Goal: Task Accomplishment & Management: Manage account settings

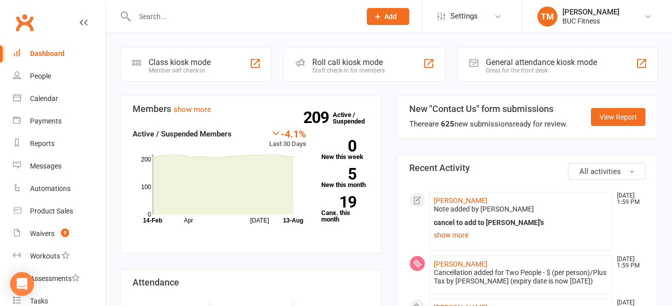
click at [54, 55] on div "Dashboard" at bounding box center [47, 54] width 35 height 8
click at [55, 50] on div "Dashboard" at bounding box center [47, 54] width 35 height 8
click at [42, 232] on div "Waivers" at bounding box center [42, 234] width 25 height 8
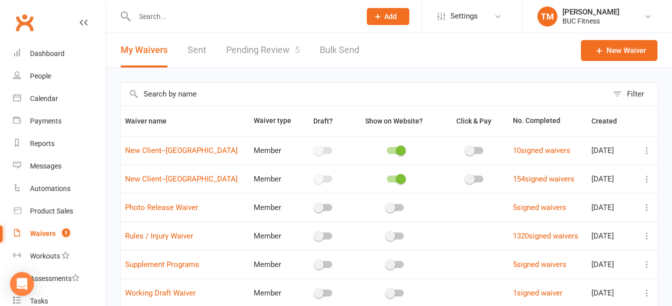
click at [249, 43] on link "Pending Review 5" at bounding box center [263, 50] width 74 height 35
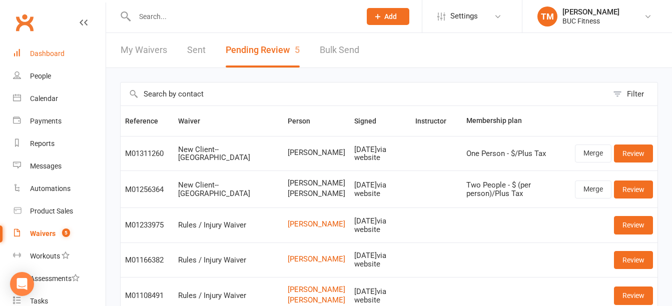
click at [47, 54] on div "Dashboard" at bounding box center [47, 54] width 35 height 8
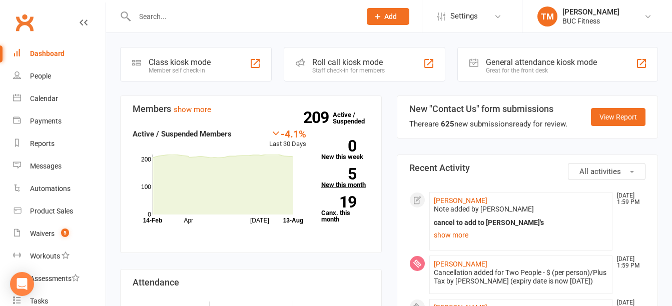
click at [345, 180] on strong "5" at bounding box center [338, 174] width 35 height 15
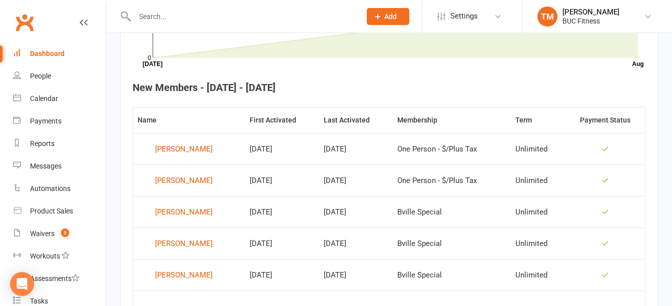
scroll to position [374, 0]
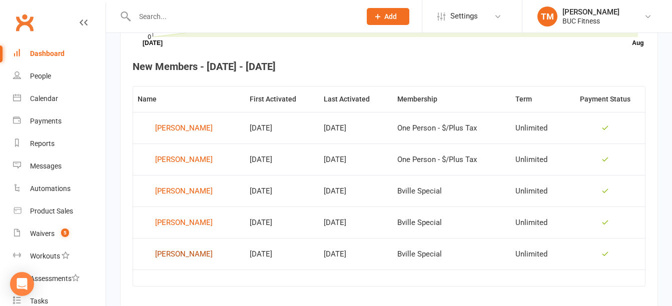
click at [172, 255] on div "Jamie Strom" at bounding box center [184, 254] width 58 height 15
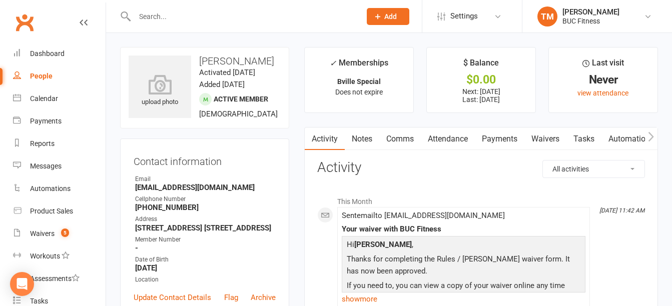
click at [500, 140] on link "Payments" at bounding box center [500, 139] width 50 height 23
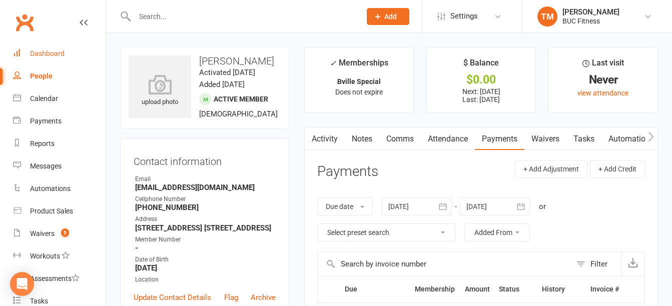
click at [47, 58] on link "Dashboard" at bounding box center [59, 54] width 93 height 23
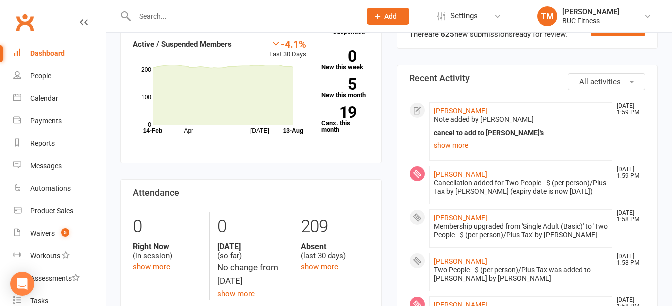
scroll to position [150, 0]
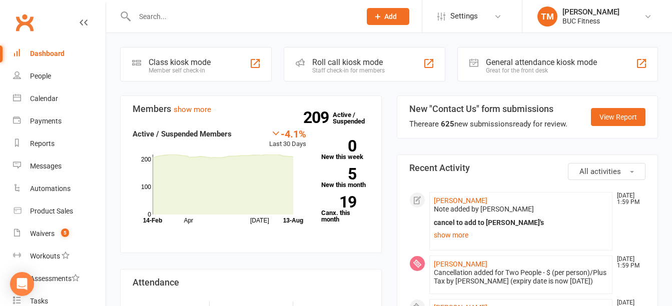
click at [273, 12] on input "text" at bounding box center [243, 17] width 222 height 14
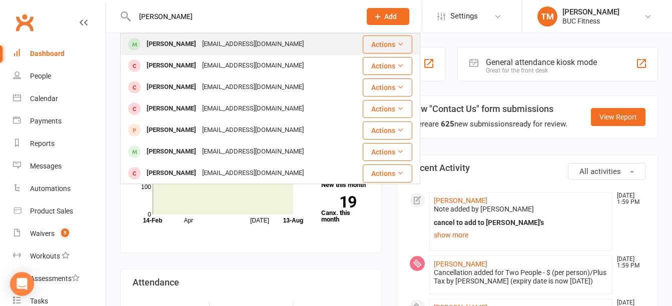
type input "[PERSON_NAME]"
click at [180, 41] on div "[PERSON_NAME]" at bounding box center [172, 44] width 56 height 15
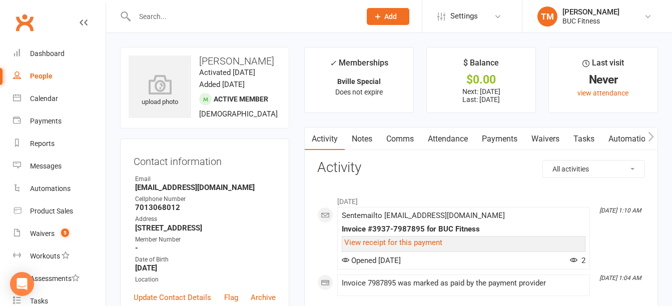
click at [548, 140] on link "Waivers" at bounding box center [546, 139] width 42 height 23
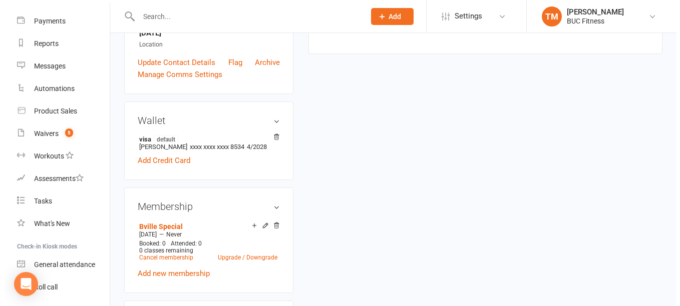
scroll to position [250, 0]
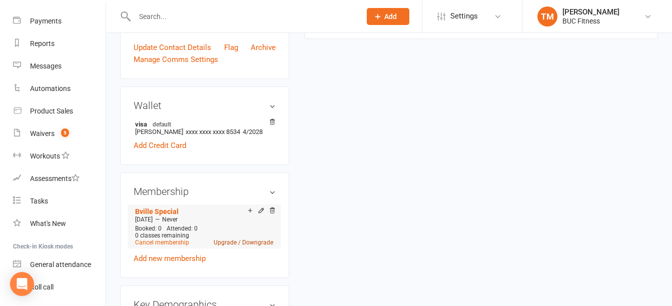
click at [239, 245] on link "Upgrade / Downgrade" at bounding box center [244, 242] width 60 height 7
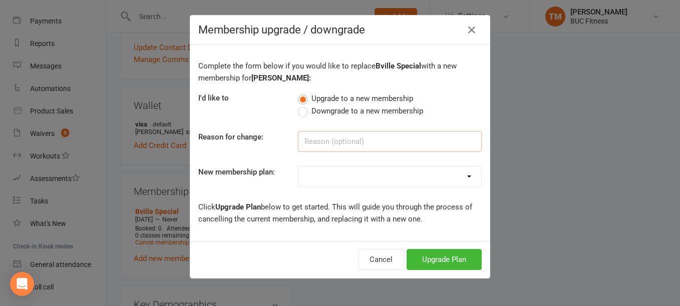
click at [333, 144] on input at bounding box center [390, 141] width 184 height 21
type input "Adding 2 family members"
click at [337, 179] on select "Single Membership # (Plus Tax) # Couples - $ Per Person (Plus Tax) # Family - $…" at bounding box center [389, 177] width 183 height 20
select select "5"
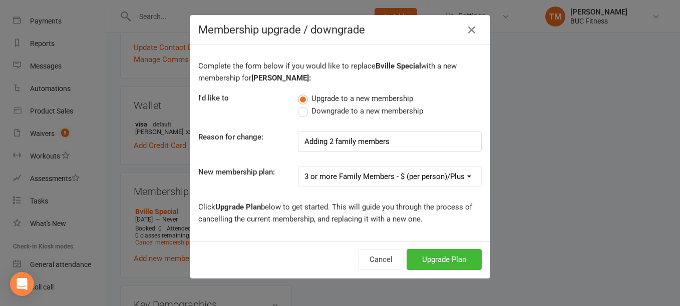
click at [298, 167] on select "Single Membership # (Plus Tax) # Couples - $ Per Person (Plus Tax) # Family - $…" at bounding box center [389, 177] width 183 height 20
click at [453, 255] on button "Upgrade Plan" at bounding box center [444, 259] width 75 height 21
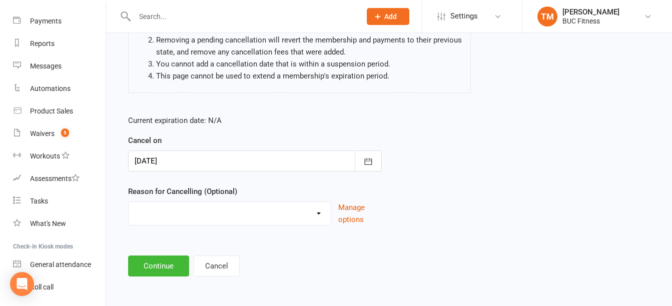
scroll to position [126, 0]
click at [283, 214] on select "Holiday Injury Other reason" at bounding box center [230, 211] width 202 height 20
select select "2"
click at [129, 201] on select "Holiday Injury Other reason" at bounding box center [230, 211] width 202 height 20
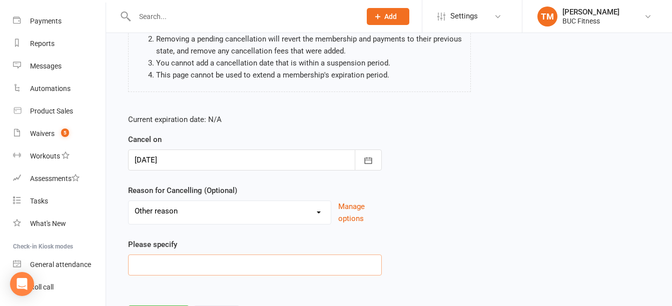
click at [180, 263] on input at bounding box center [255, 265] width 254 height 21
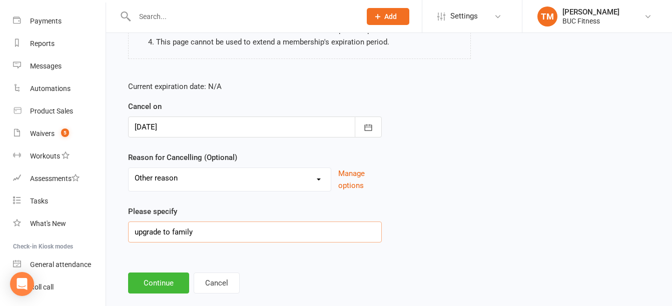
scroll to position [177, 0]
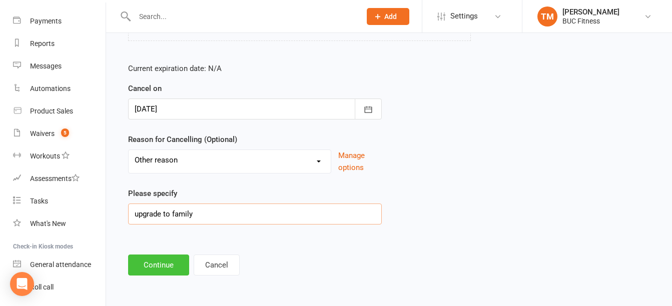
type input "upgrade to family"
click at [160, 262] on button "Continue" at bounding box center [158, 265] width 61 height 21
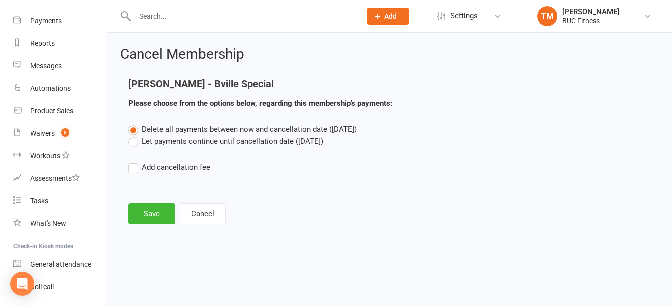
scroll to position [0, 0]
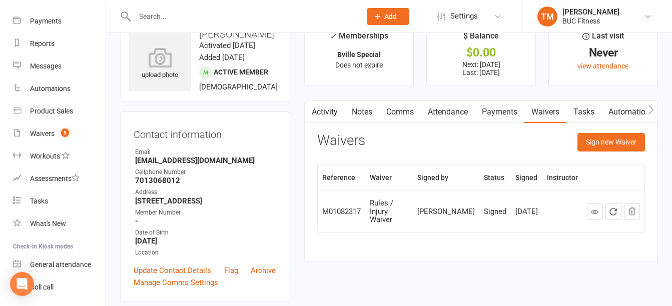
scroll to position [50, 0]
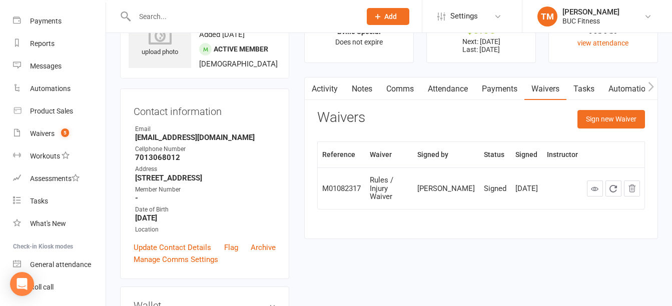
click at [501, 84] on link "Payments" at bounding box center [500, 89] width 50 height 23
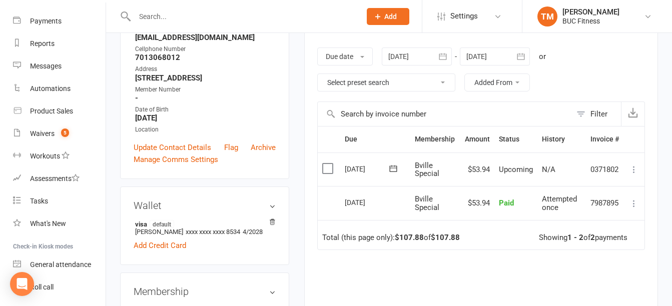
scroll to position [250, 0]
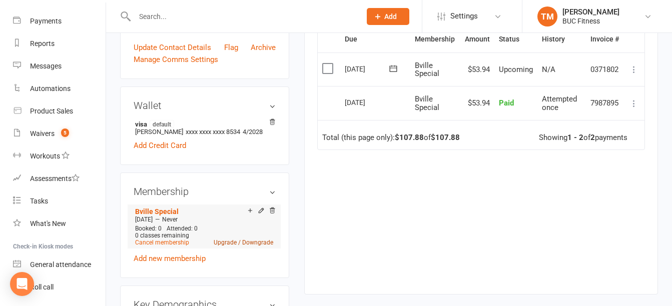
click at [228, 243] on link "Upgrade / Downgrade" at bounding box center [244, 242] width 60 height 7
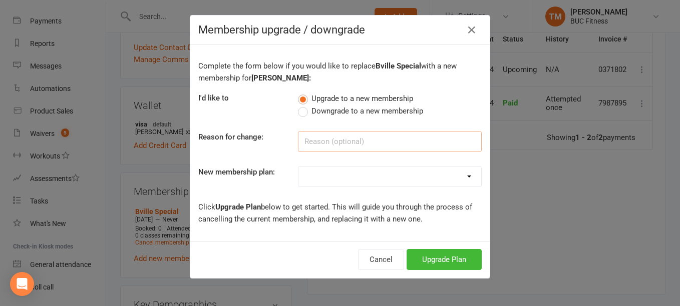
click at [336, 143] on input at bounding box center [390, 141] width 184 height 21
type input "add family"
click at [344, 177] on select "Single Membership # (Plus Tax) # Couples - $ Per Person (Plus Tax) # Family - $…" at bounding box center [389, 177] width 183 height 20
select select "5"
click at [298, 167] on select "Single Membership # (Plus Tax) # Couples - $ Per Person (Plus Tax) # Family - $…" at bounding box center [389, 177] width 183 height 20
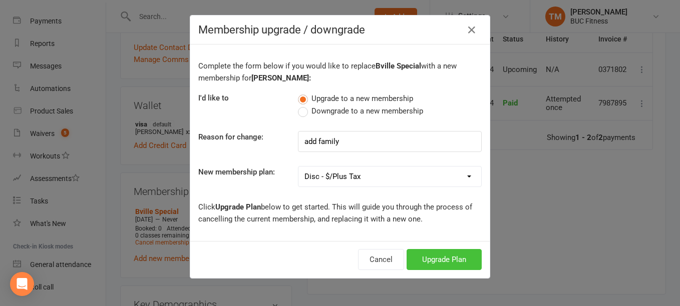
click at [446, 261] on button "Upgrade Plan" at bounding box center [444, 259] width 75 height 21
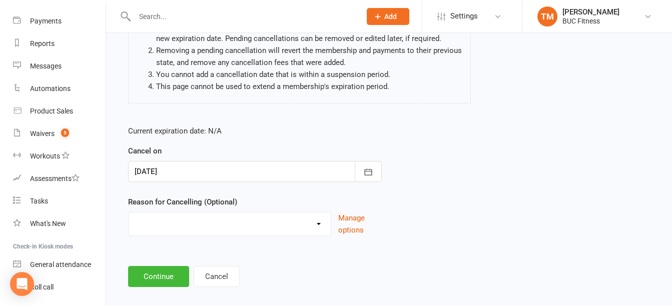
scroll to position [126, 0]
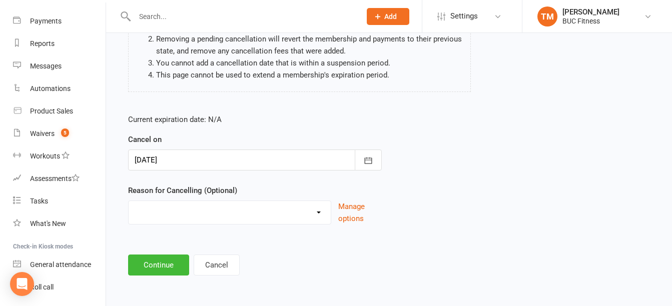
click at [253, 212] on select "Holiday Injury Other reason" at bounding box center [230, 211] width 202 height 20
select select "2"
click at [129, 201] on select "Holiday Injury Other reason" at bounding box center [230, 211] width 202 height 20
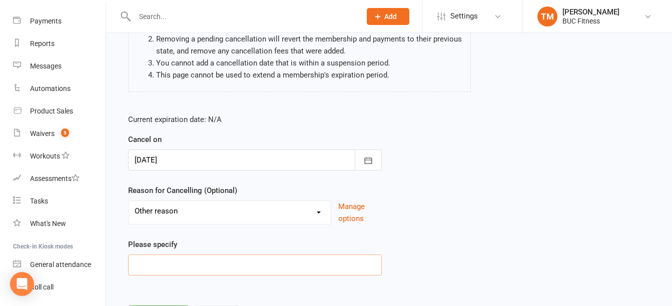
click at [183, 256] on input at bounding box center [255, 265] width 254 height 21
click at [185, 256] on input "a" at bounding box center [255, 265] width 254 height 21
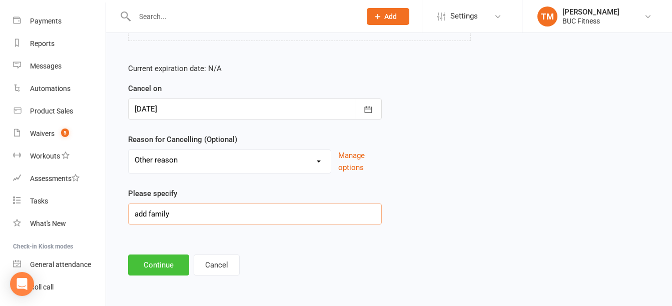
type input "add family"
click at [170, 261] on button "Continue" at bounding box center [158, 265] width 61 height 21
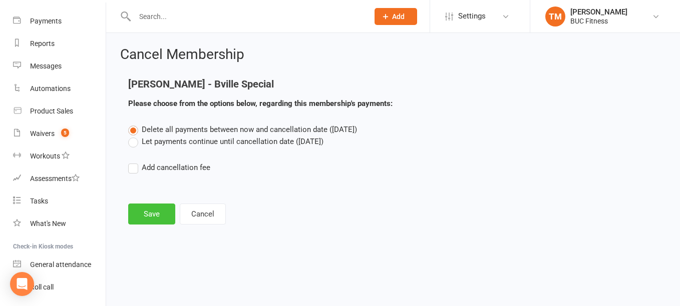
click at [151, 210] on button "Save" at bounding box center [151, 214] width 47 height 21
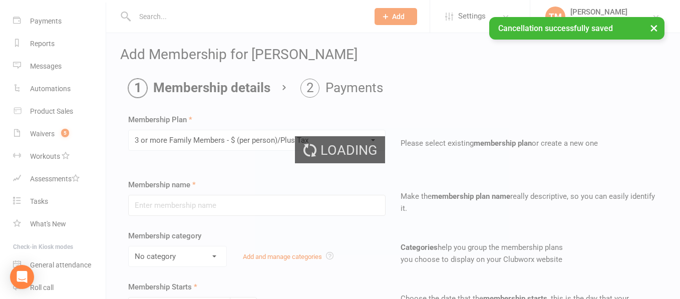
type input "3 or more Family Members - $ (per person)/Plus Tax"
select select "5"
type input "0"
select select "2"
type input "0"
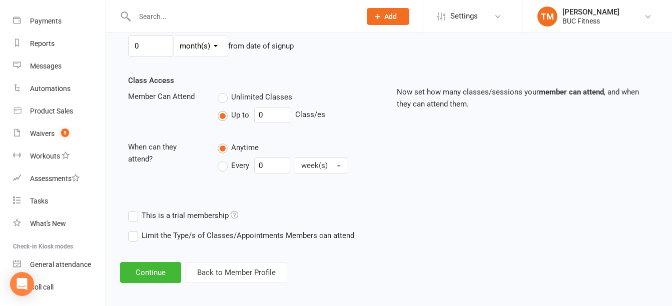
scroll to position [318, 0]
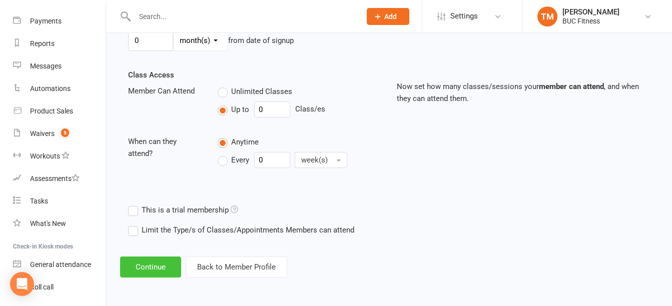
click at [153, 267] on button "Continue" at bounding box center [150, 267] width 61 height 21
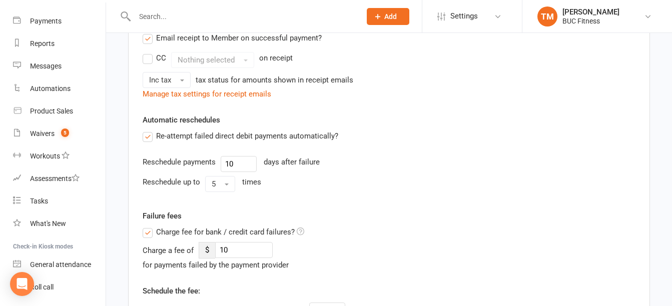
scroll to position [0, 0]
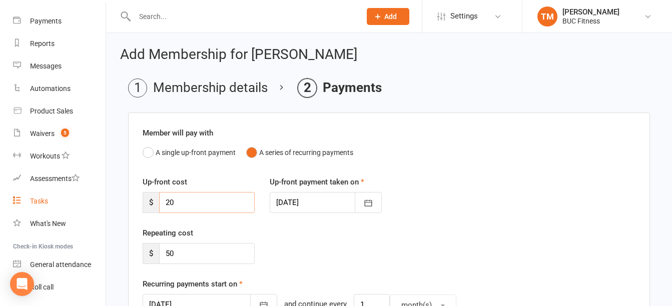
drag, startPoint x: 199, startPoint y: 204, endPoint x: 69, endPoint y: 204, distance: 129.7
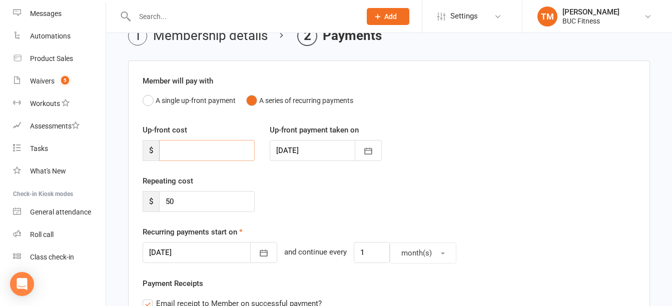
scroll to position [100, 0]
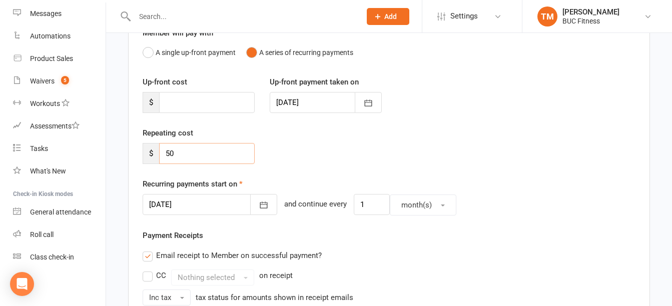
drag, startPoint x: 202, startPoint y: 156, endPoint x: 130, endPoint y: 167, distance: 72.9
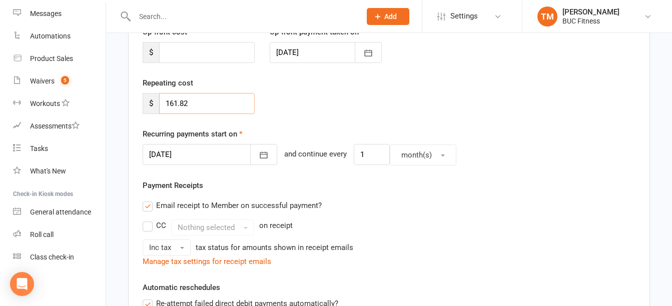
type input "161.82"
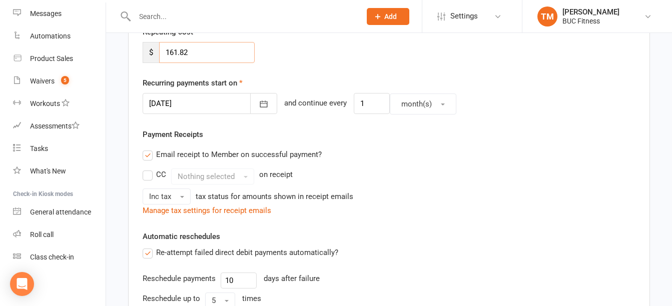
scroll to position [250, 0]
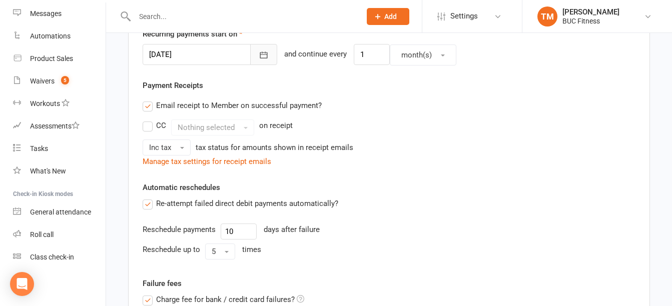
click at [259, 56] on icon "button" at bounding box center [264, 55] width 10 height 10
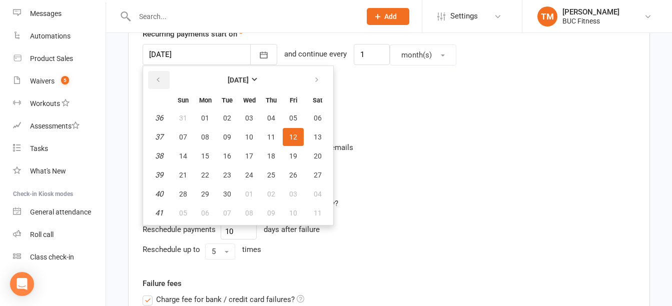
click at [159, 81] on icon "button" at bounding box center [158, 80] width 7 height 8
click at [269, 155] on span "14" at bounding box center [271, 156] width 8 height 8
type input "[DATE]"
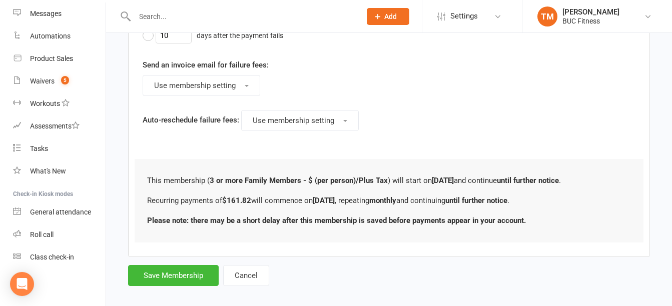
scroll to position [634, 0]
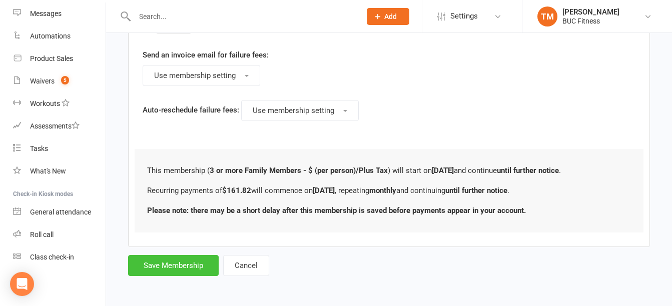
click at [165, 271] on button "Save Membership" at bounding box center [173, 265] width 91 height 21
type input "0"
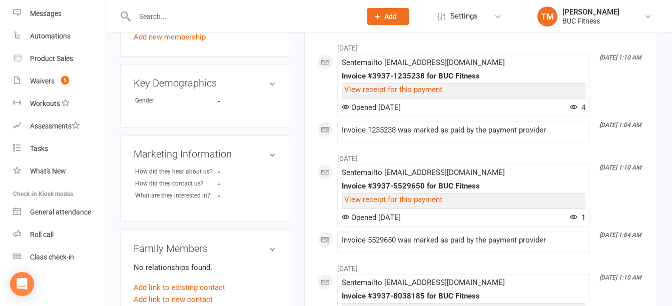
scroll to position [551, 0]
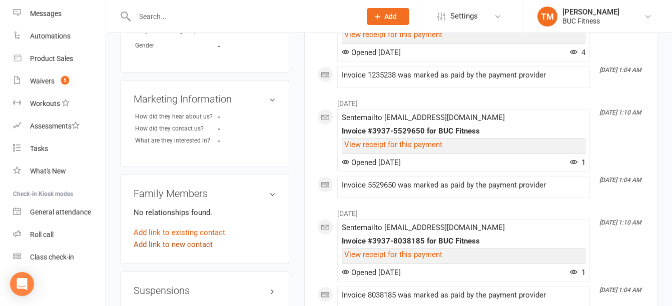
click at [179, 246] on link "Add link to new contact" at bounding box center [173, 245] width 79 height 12
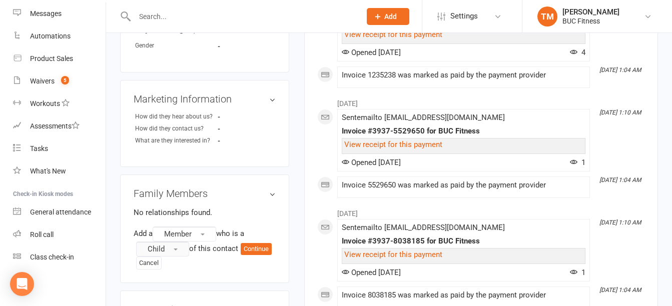
click at [175, 251] on button "Child" at bounding box center [162, 249] width 53 height 15
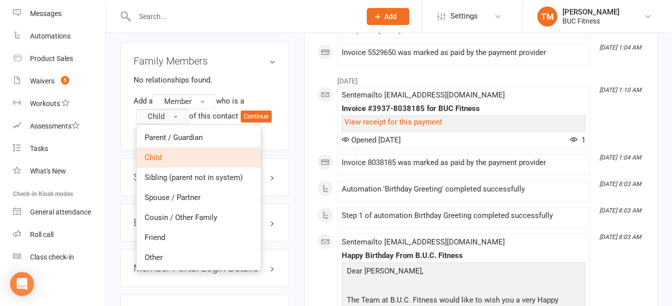
scroll to position [701, 0]
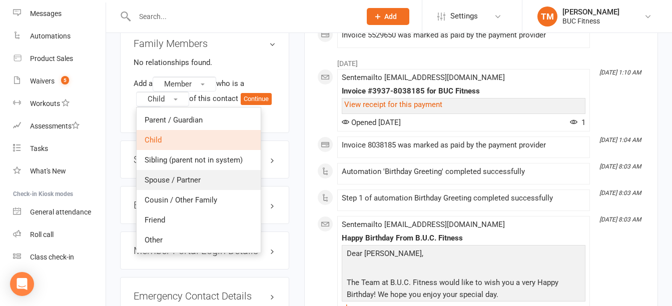
click at [174, 178] on span "Spouse / Partner" at bounding box center [173, 180] width 56 height 9
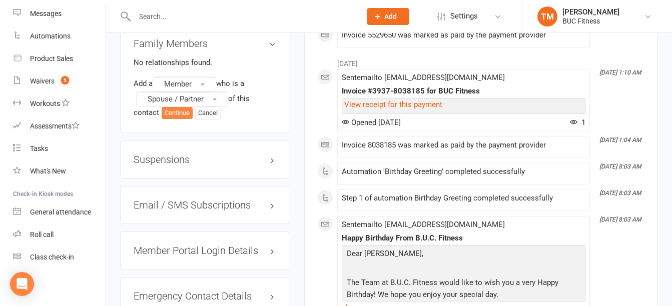
click at [181, 115] on button "Continue" at bounding box center [177, 113] width 31 height 12
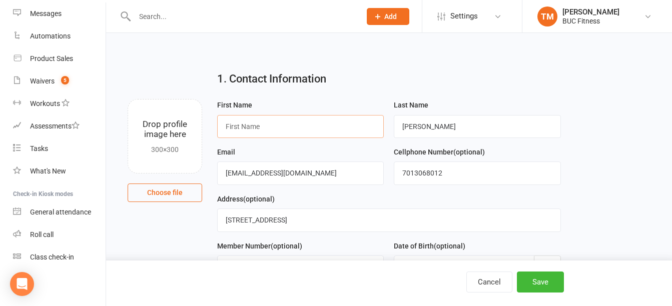
click at [278, 125] on input "text" at bounding box center [300, 126] width 167 height 23
type input "[PERSON_NAME]"
drag, startPoint x: 315, startPoint y: 169, endPoint x: 138, endPoint y: 176, distance: 177.9
click at [138, 99] on div "Drop profile image here 300×300 Choose file First Name [PERSON_NAME] Last Name …" at bounding box center [389, 99] width 538 height 0
type input "[EMAIL_ADDRESS][DOMAIN_NAME]"
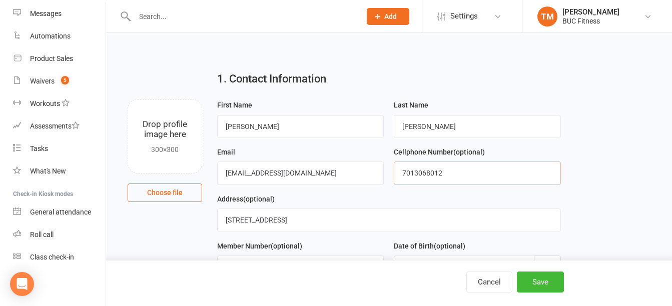
drag, startPoint x: 457, startPoint y: 172, endPoint x: 415, endPoint y: 191, distance: 45.9
click at [415, 191] on div "Cellphone Number (optional) [PHONE_NUMBER]" at bounding box center [477, 169] width 177 height 47
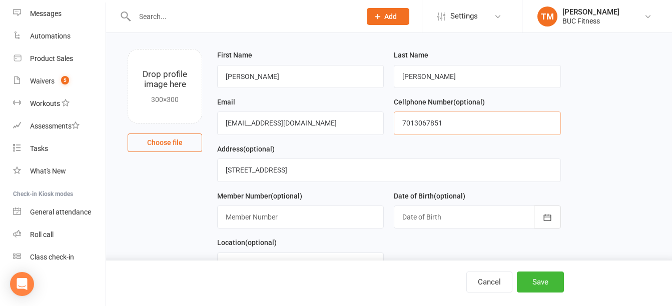
type input "7013067851"
click at [500, 225] on div at bounding box center [477, 217] width 167 height 23
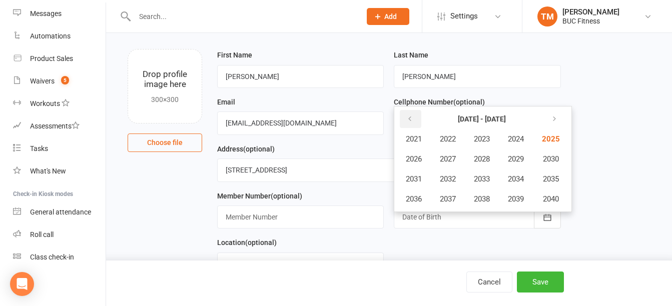
click at [413, 122] on icon "button" at bounding box center [410, 119] width 7 height 8
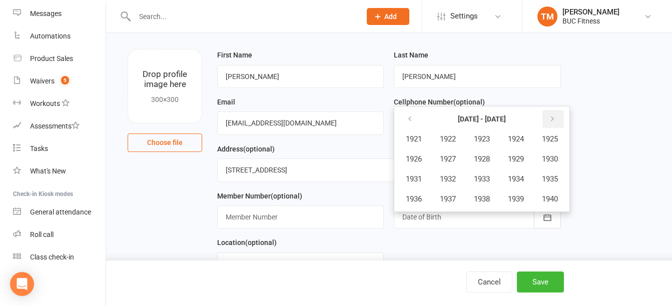
click at [554, 123] on icon "button" at bounding box center [552, 119] width 7 height 8
click at [551, 159] on span "1970" at bounding box center [550, 159] width 16 height 9
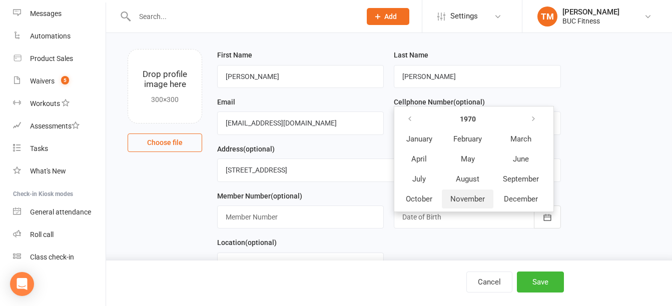
click at [473, 202] on span "November" at bounding box center [468, 199] width 35 height 9
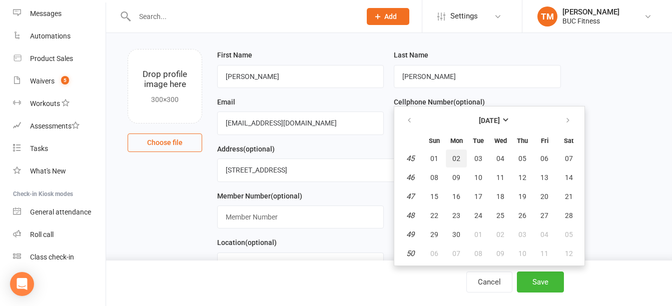
click at [459, 163] on span "02" at bounding box center [457, 159] width 8 height 8
type input "[DATE]"
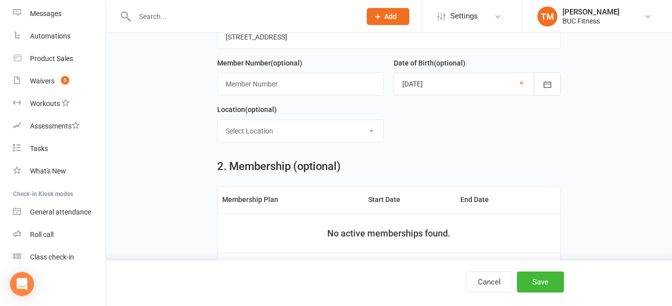
scroll to position [150, 0]
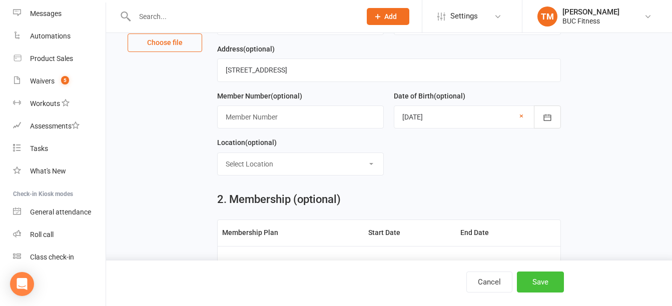
click at [539, 282] on button "Save" at bounding box center [540, 282] width 47 height 21
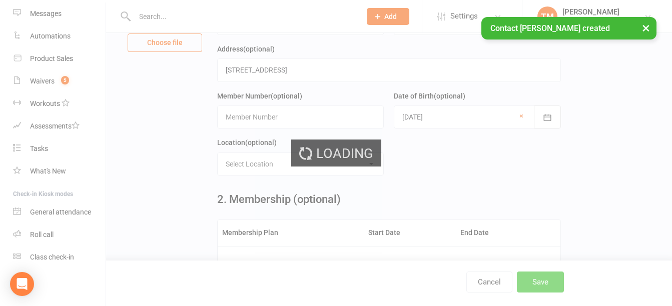
scroll to position [0, 0]
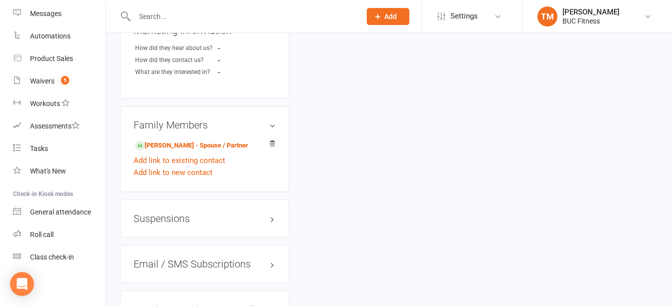
scroll to position [568, 0]
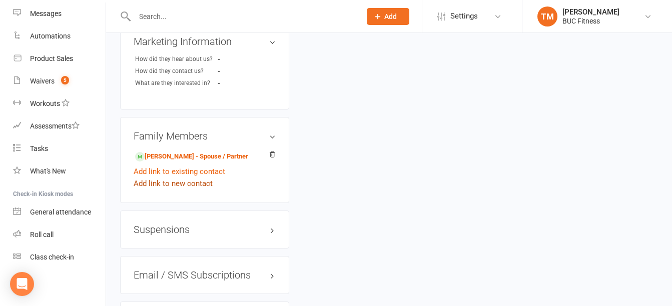
click at [176, 186] on link "Add link to new contact" at bounding box center [173, 184] width 79 height 12
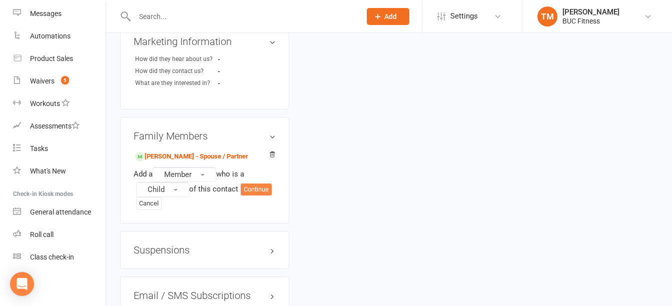
click at [257, 188] on button "Continue" at bounding box center [256, 190] width 31 height 12
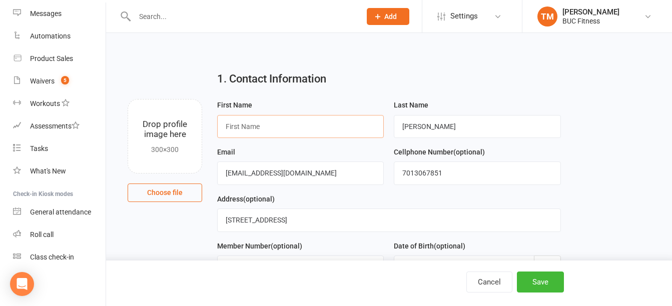
click at [296, 130] on input "text" at bounding box center [300, 126] width 167 height 23
type input "Savannah"
drag, startPoint x: 324, startPoint y: 181, endPoint x: 169, endPoint y: 181, distance: 154.7
click at [169, 99] on div "Drop profile image here 300×300 Choose file First Name Savannah Last Name [PERS…" at bounding box center [389, 99] width 538 height 0
type input "[EMAIL_ADDRESS][DOMAIN_NAME]"
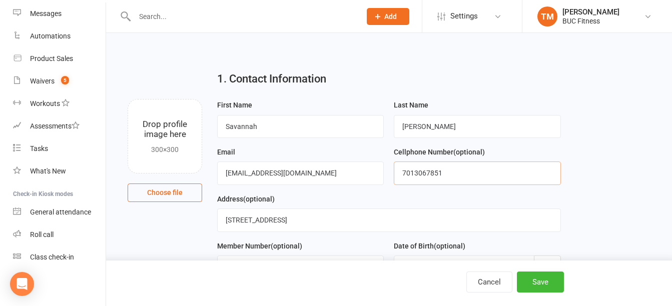
drag, startPoint x: 416, startPoint y: 175, endPoint x: 483, endPoint y: 173, distance: 67.1
click at [483, 173] on input "7013067851" at bounding box center [477, 173] width 167 height 23
type input "7"
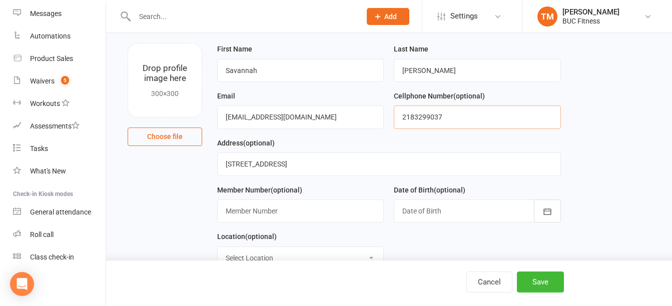
scroll to position [100, 0]
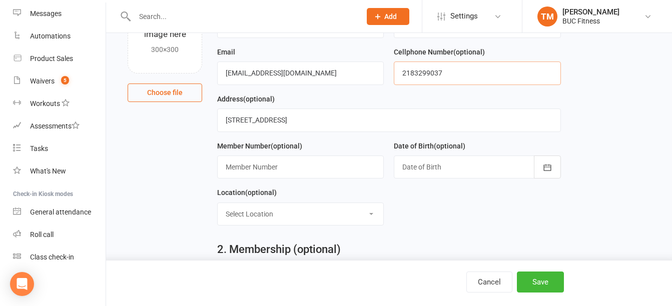
type input "2183299037"
click at [503, 166] on div at bounding box center [477, 167] width 167 height 23
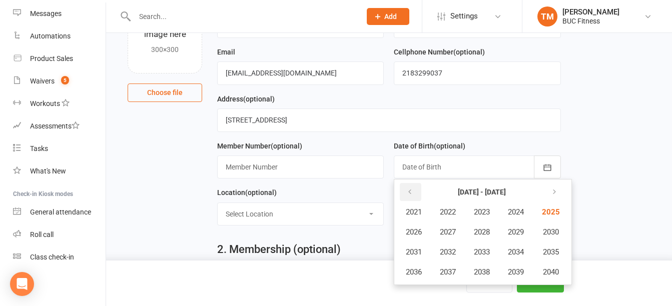
click at [411, 194] on icon "button" at bounding box center [410, 192] width 7 height 8
click at [489, 216] on span "2003" at bounding box center [482, 212] width 16 height 9
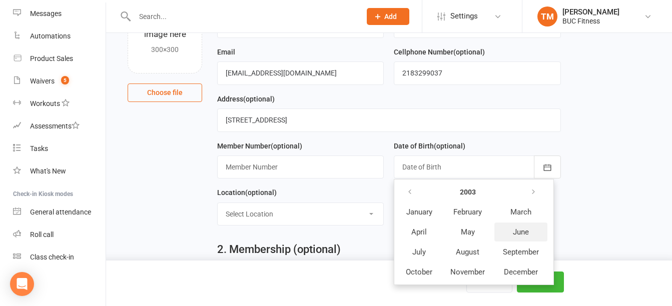
click at [531, 235] on button "June" at bounding box center [521, 232] width 53 height 19
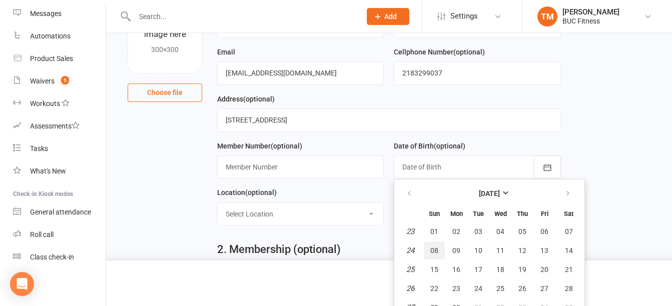
click at [436, 252] on span "08" at bounding box center [435, 251] width 8 height 8
type input "[DATE]"
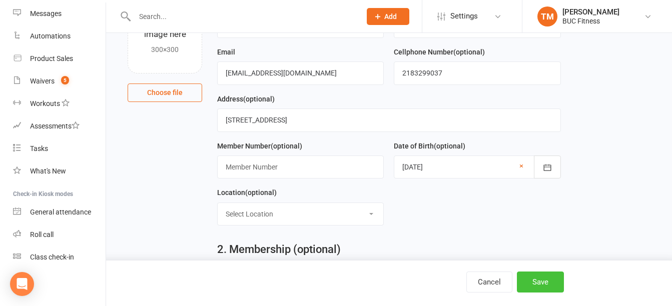
click at [539, 285] on button "Save" at bounding box center [540, 282] width 47 height 21
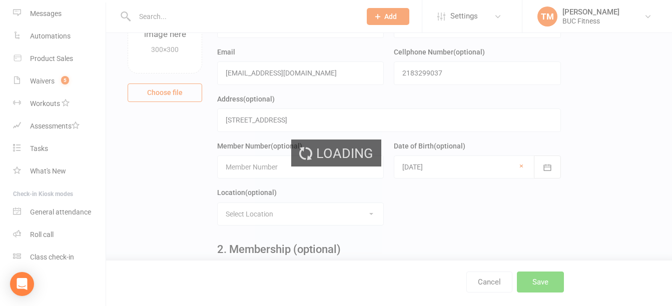
scroll to position [0, 0]
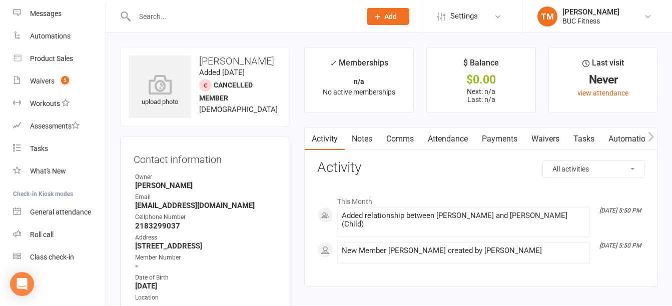
click at [364, 141] on link "Notes" at bounding box center [362, 139] width 35 height 23
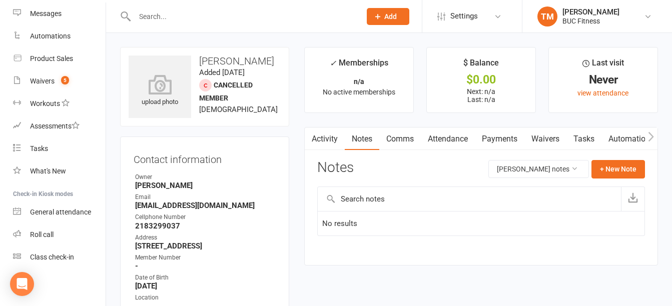
click at [554, 139] on link "Waivers" at bounding box center [546, 139] width 42 height 23
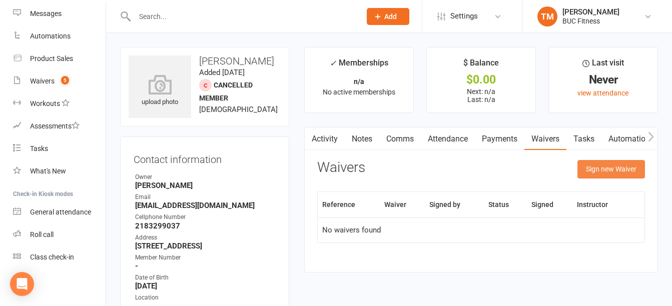
click at [627, 170] on button "Sign new Waiver" at bounding box center [612, 169] width 68 height 18
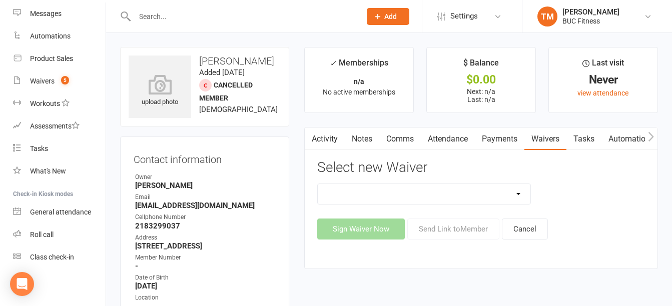
click at [512, 194] on select "New Client--[GEOGRAPHIC_DATA] New Client--[GEOGRAPHIC_DATA] Photo Release Waive…" at bounding box center [424, 194] width 212 height 20
select select "5045"
click at [318, 184] on select "New Client--[GEOGRAPHIC_DATA] New Client--[GEOGRAPHIC_DATA] Photo Release Waive…" at bounding box center [424, 194] width 212 height 20
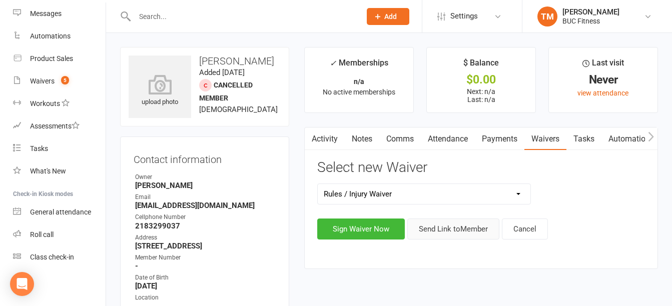
click at [468, 230] on button "Send Link to Member" at bounding box center [454, 229] width 92 height 21
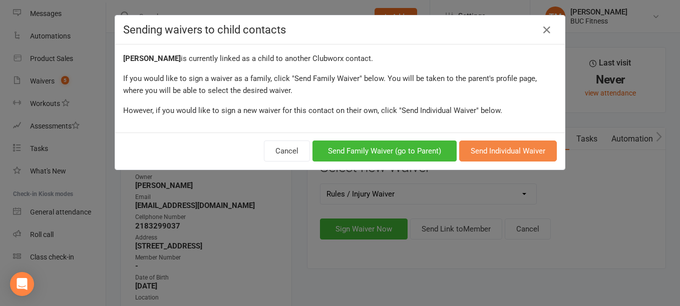
click at [484, 151] on button "Send Individual Waiver" at bounding box center [508, 151] width 98 height 21
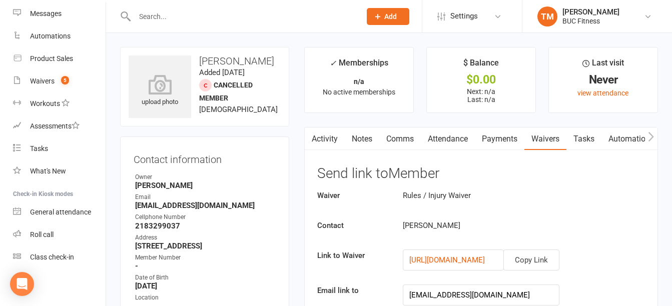
click at [220, 21] on input "text" at bounding box center [243, 17] width 222 height 14
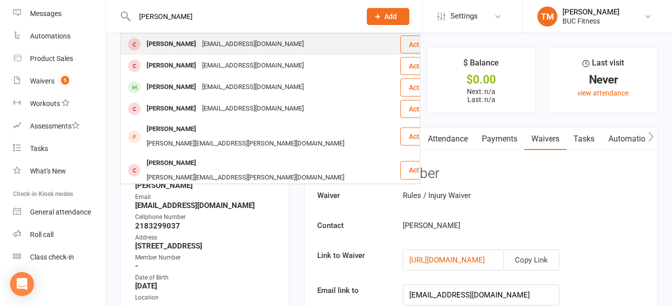
type input "[PERSON_NAME]"
click at [177, 41] on div "[PERSON_NAME]" at bounding box center [172, 44] width 56 height 15
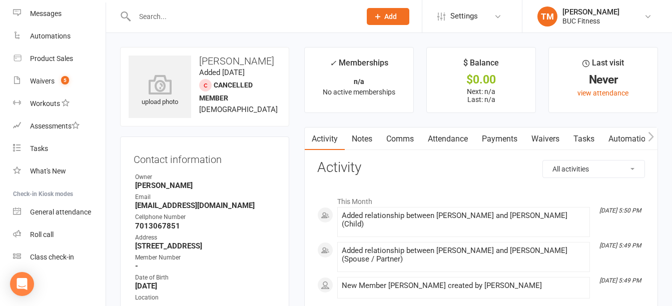
click at [540, 137] on link "Waivers" at bounding box center [546, 139] width 42 height 23
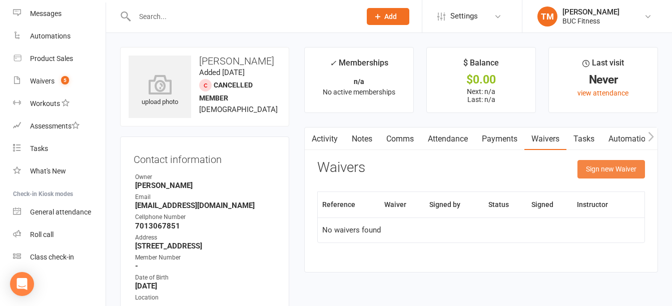
click at [609, 173] on button "Sign new Waiver" at bounding box center [612, 169] width 68 height 18
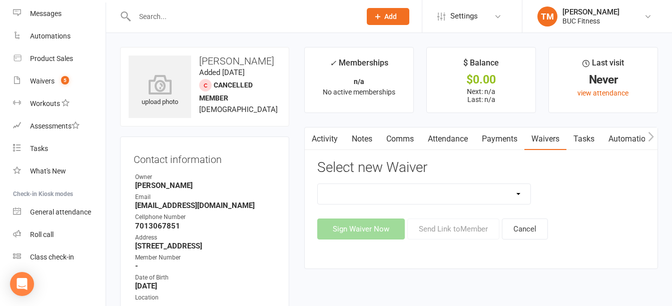
click at [455, 190] on select "New Client--[GEOGRAPHIC_DATA] New Client--[GEOGRAPHIC_DATA] Photo Release Waive…" at bounding box center [424, 194] width 212 height 20
select select "5045"
click at [318, 184] on select "New Client--[GEOGRAPHIC_DATA] New Client--[GEOGRAPHIC_DATA] Photo Release Waive…" at bounding box center [424, 194] width 212 height 20
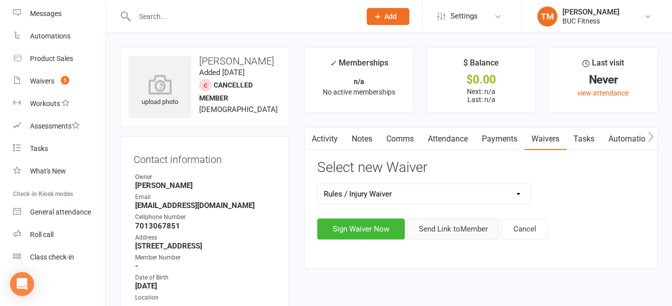
click at [446, 231] on button "Send Link to Member" at bounding box center [454, 229] width 92 height 21
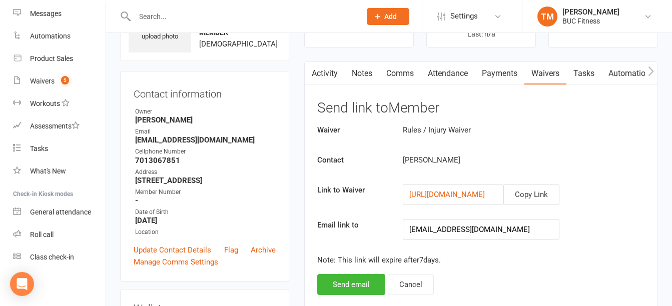
scroll to position [150, 0]
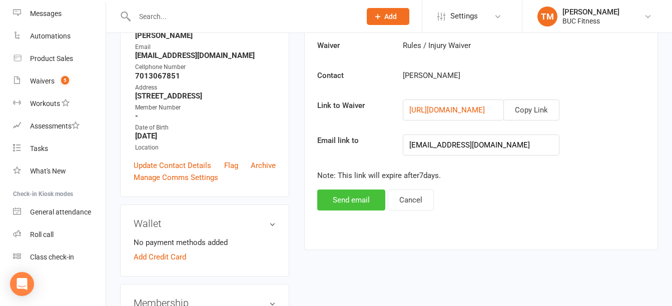
click at [342, 195] on button "Send email" at bounding box center [351, 200] width 68 height 21
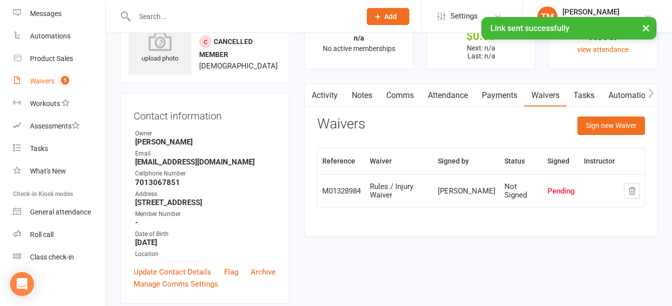
scroll to position [0, 0]
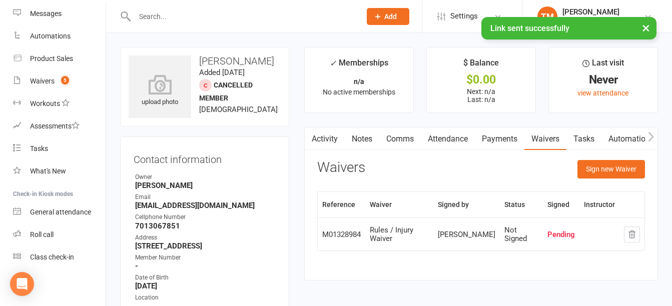
click at [187, 13] on input "text" at bounding box center [243, 17] width 222 height 14
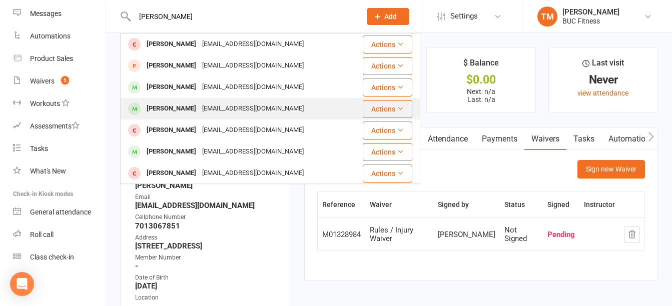
type input "[PERSON_NAME]"
click at [176, 111] on div "[PERSON_NAME]" at bounding box center [172, 109] width 56 height 15
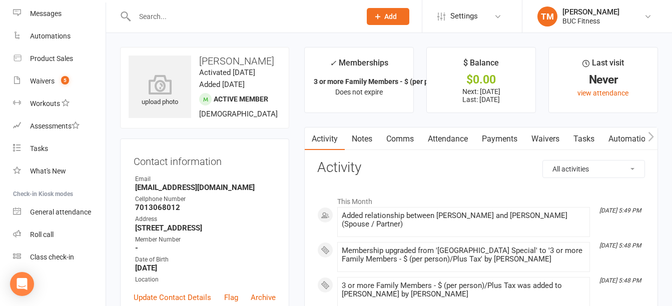
click at [545, 139] on link "Waivers" at bounding box center [546, 139] width 42 height 23
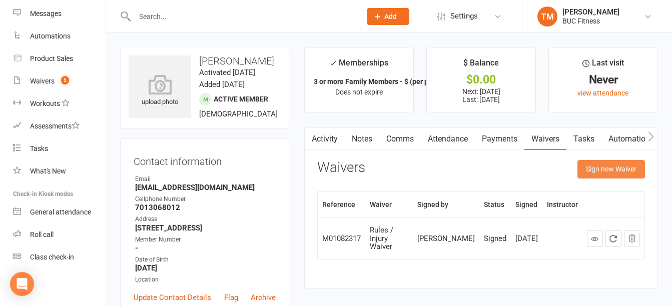
click at [602, 172] on button "Sign new Waiver" at bounding box center [612, 169] width 68 height 18
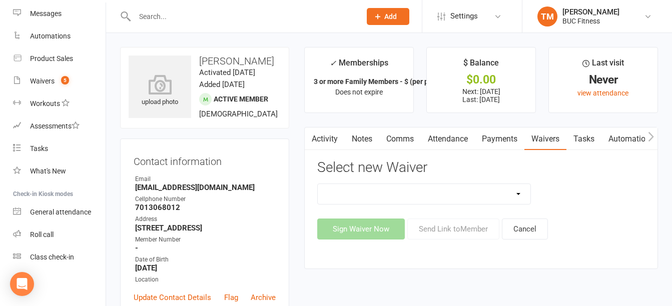
click at [490, 194] on select "New Client--[GEOGRAPHIC_DATA] New Client--[GEOGRAPHIC_DATA] Photo Release Waive…" at bounding box center [424, 194] width 212 height 20
select select "5045"
click at [318, 184] on select "New Client--[GEOGRAPHIC_DATA] New Client--[GEOGRAPHIC_DATA] Photo Release Waive…" at bounding box center [424, 194] width 212 height 20
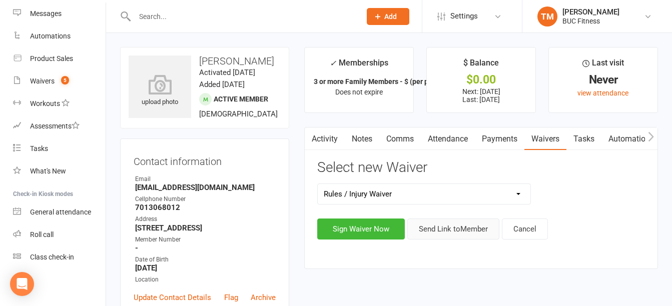
click at [469, 229] on button "Send Link to Member" at bounding box center [454, 229] width 92 height 21
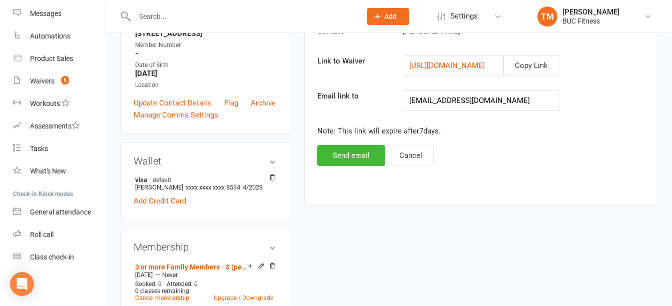
scroll to position [200, 0]
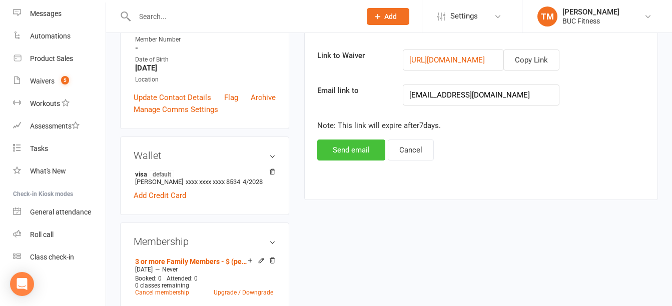
click at [341, 146] on button "Send email" at bounding box center [351, 150] width 68 height 21
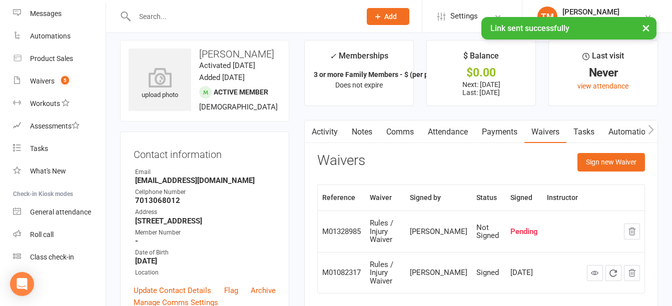
scroll to position [0, 0]
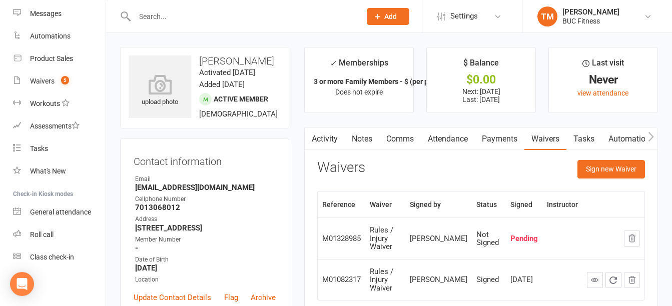
click at [209, 20] on input "text" at bounding box center [243, 17] width 222 height 14
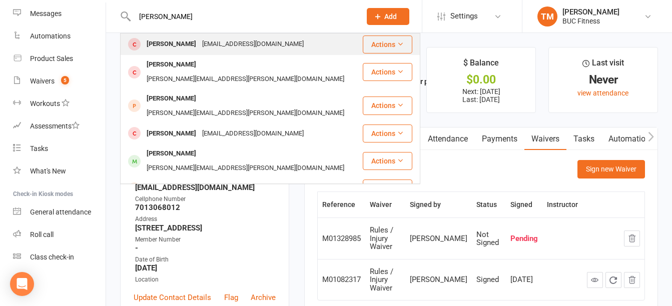
type input "[PERSON_NAME]"
click at [168, 41] on div "[PERSON_NAME]" at bounding box center [172, 44] width 56 height 15
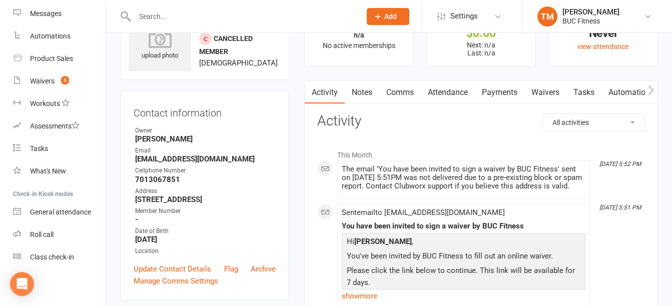
scroll to position [100, 0]
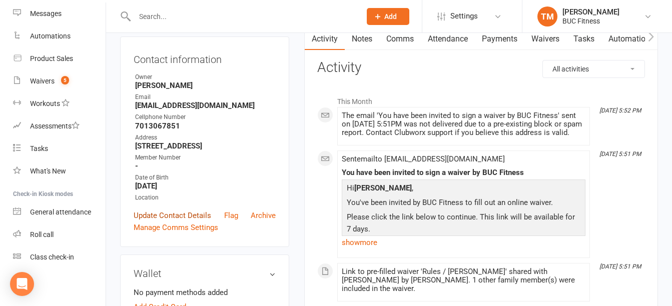
click at [178, 216] on link "Update Contact Details" at bounding box center [173, 216] width 78 height 12
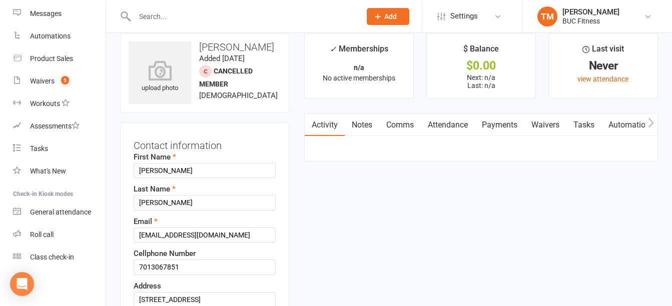
scroll to position [0, 0]
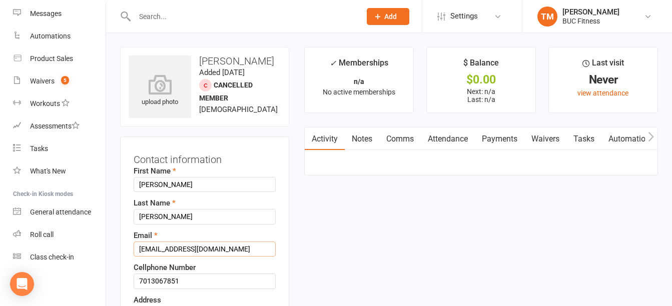
click at [206, 255] on input "[EMAIL_ADDRESS][DOMAIN_NAME]" at bounding box center [205, 249] width 142 height 15
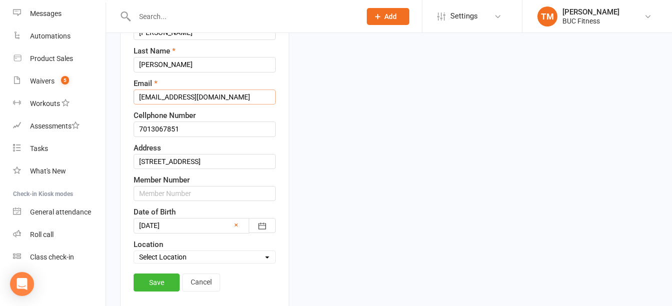
scroll to position [200, 0]
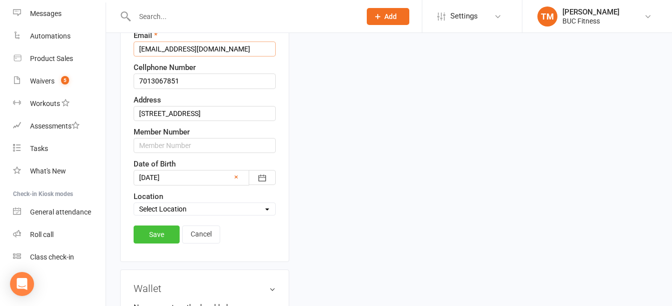
type input "[EMAIL_ADDRESS][DOMAIN_NAME]"
click at [157, 236] on link "Save" at bounding box center [157, 235] width 46 height 18
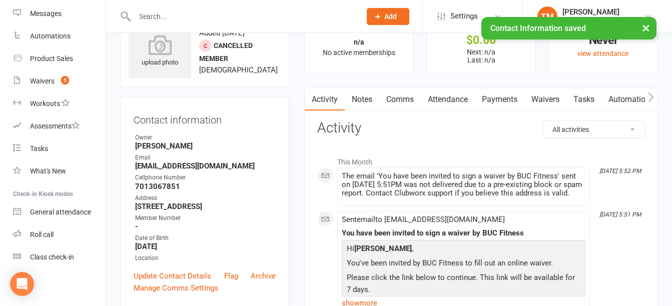
scroll to position [0, 0]
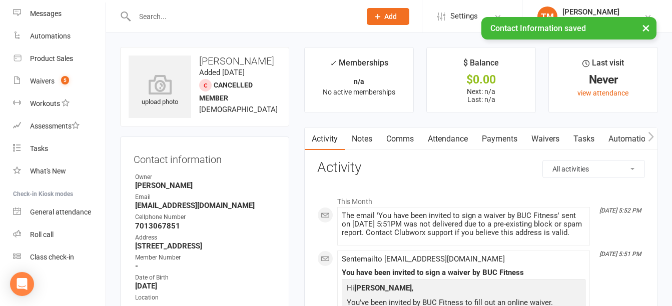
click at [539, 138] on link "Waivers" at bounding box center [546, 139] width 42 height 23
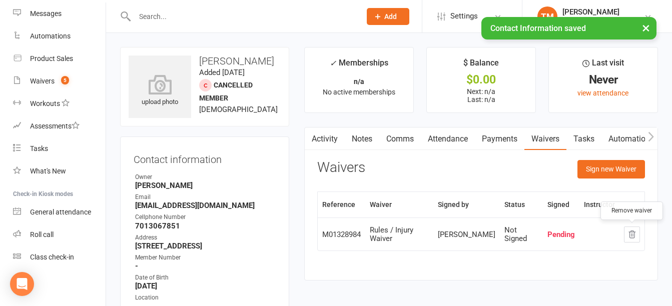
click at [630, 237] on icon "button" at bounding box center [632, 234] width 7 height 7
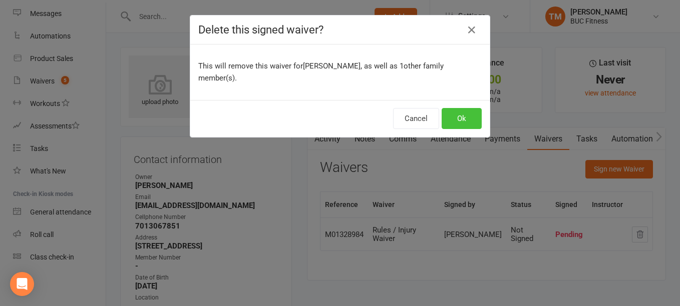
click at [449, 108] on button "Ok" at bounding box center [462, 118] width 40 height 21
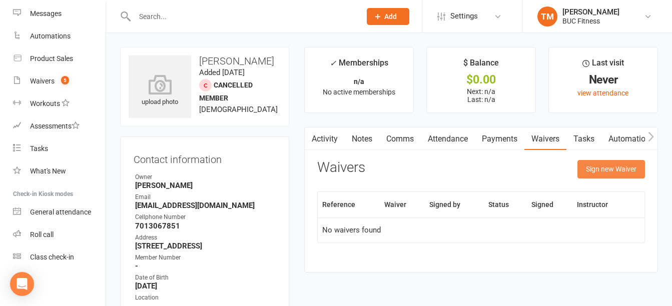
click at [610, 173] on button "Sign new Waiver" at bounding box center [612, 169] width 68 height 18
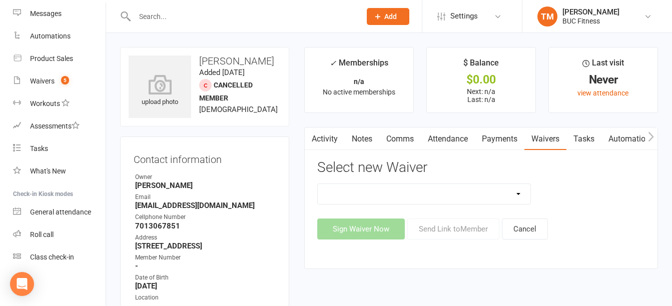
click at [496, 195] on select "New Client--[GEOGRAPHIC_DATA] New Client--[GEOGRAPHIC_DATA] Photo Release Waive…" at bounding box center [424, 194] width 212 height 20
select select "5045"
click at [318, 184] on select "New Client--[GEOGRAPHIC_DATA] New Client--[GEOGRAPHIC_DATA] Photo Release Waive…" at bounding box center [424, 194] width 212 height 20
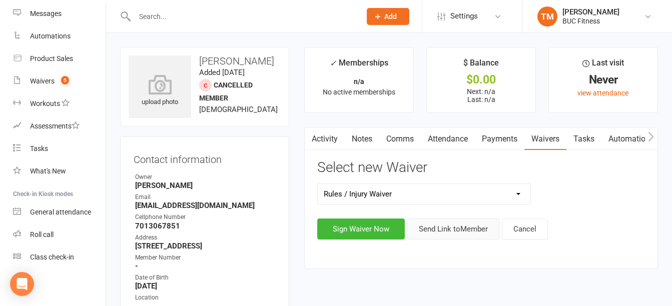
click at [450, 224] on button "Send Link to Member" at bounding box center [454, 229] width 92 height 21
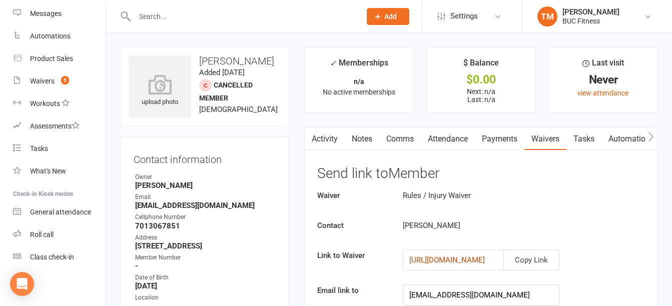
scroll to position [100, 0]
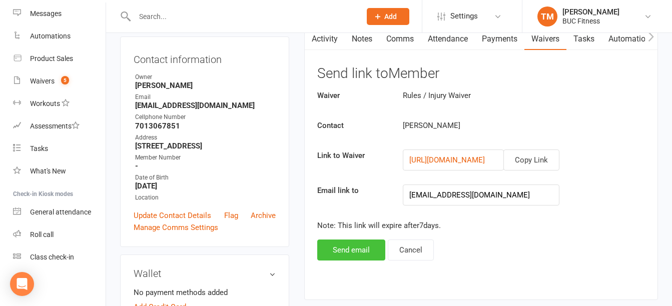
click at [344, 254] on button "Send email" at bounding box center [351, 250] width 68 height 21
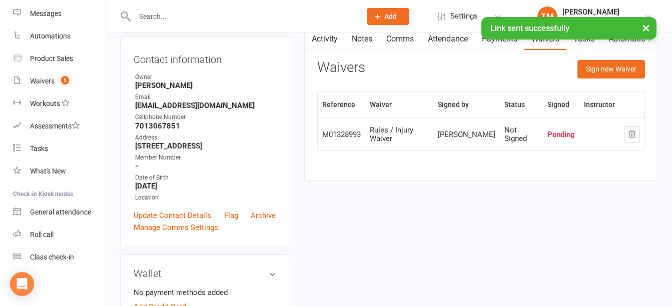
click at [178, 0] on div at bounding box center [237, 16] width 234 height 33
click at [170, 12] on input "text" at bounding box center [243, 17] width 222 height 14
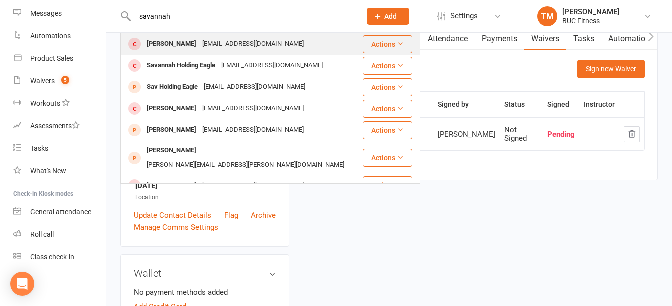
type input "savannah"
click at [191, 42] on div "[PERSON_NAME]" at bounding box center [172, 44] width 56 height 15
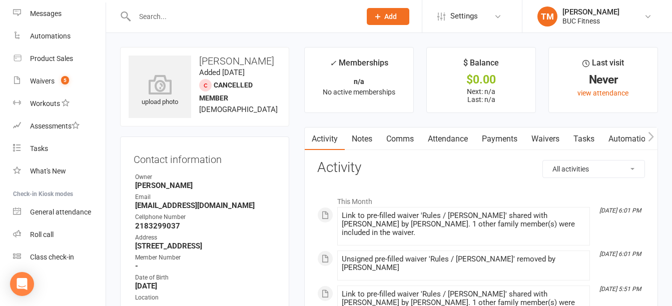
click at [552, 146] on link "Waivers" at bounding box center [546, 139] width 42 height 23
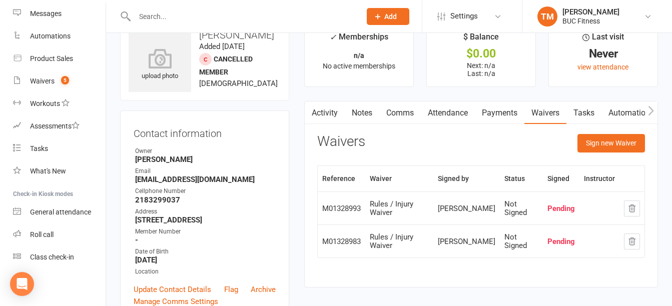
scroll to position [50, 0]
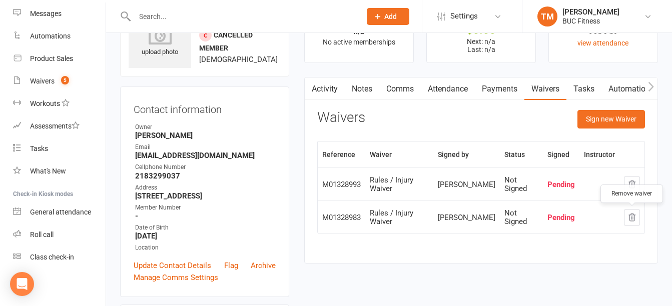
click at [632, 219] on icon "button" at bounding box center [632, 217] width 9 height 9
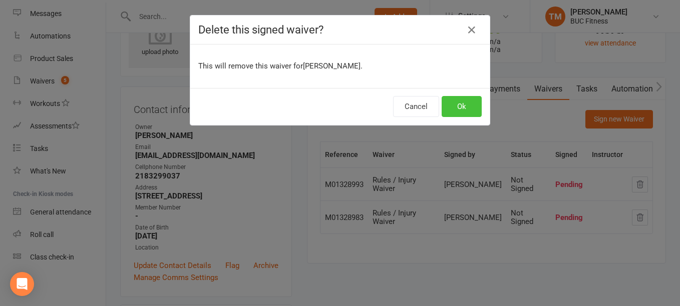
click at [454, 108] on button "Ok" at bounding box center [462, 106] width 40 height 21
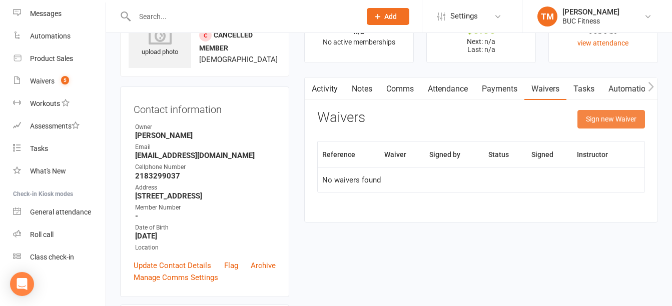
click at [607, 125] on button "Sign new Waiver" at bounding box center [612, 119] width 68 height 18
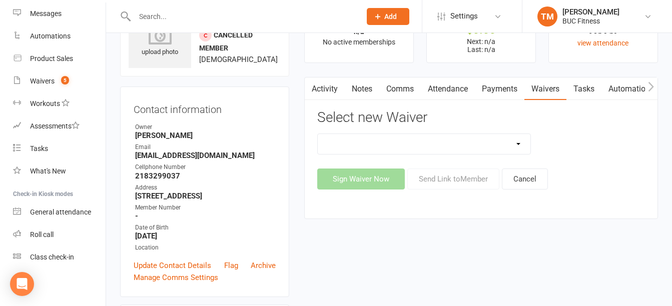
click at [491, 144] on select "New Client--[GEOGRAPHIC_DATA] New Client--[GEOGRAPHIC_DATA] Photo Release Waive…" at bounding box center [424, 144] width 212 height 20
select select "5045"
click at [318, 134] on select "New Client--[GEOGRAPHIC_DATA] New Client--[GEOGRAPHIC_DATA] Photo Release Waive…" at bounding box center [424, 144] width 212 height 20
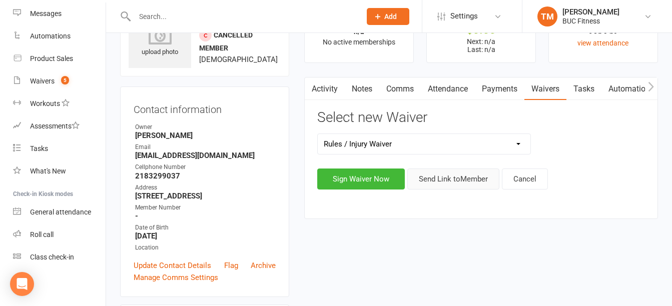
click at [457, 181] on button "Send Link to Member" at bounding box center [454, 179] width 92 height 21
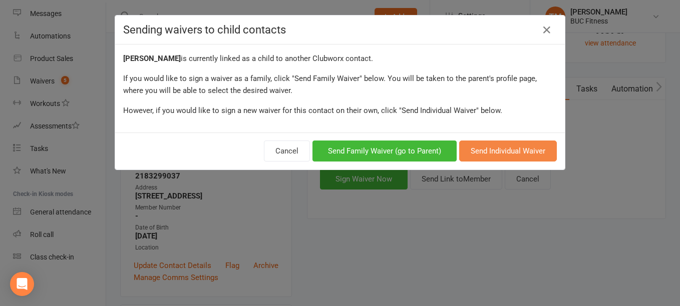
click at [529, 157] on button "Send Individual Waiver" at bounding box center [508, 151] width 98 height 21
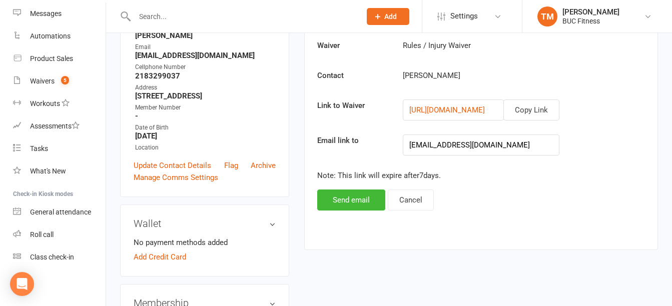
scroll to position [200, 0]
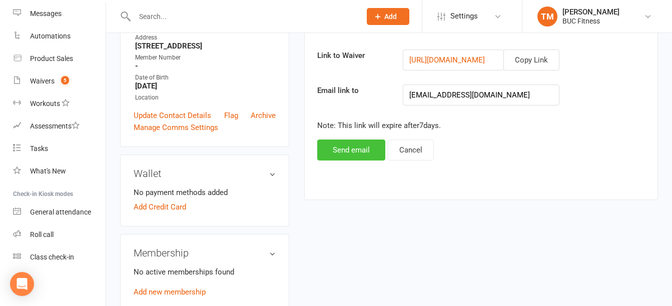
click at [336, 155] on button "Send email" at bounding box center [351, 150] width 68 height 21
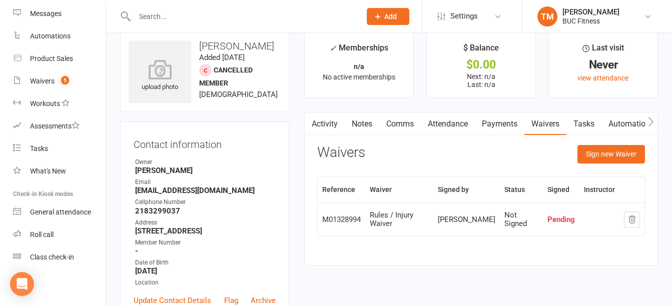
scroll to position [0, 0]
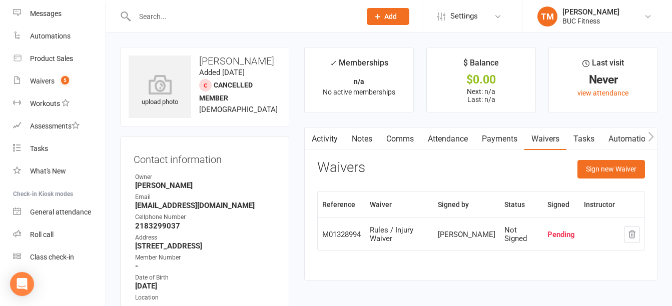
click at [325, 135] on link "Activity" at bounding box center [325, 139] width 40 height 23
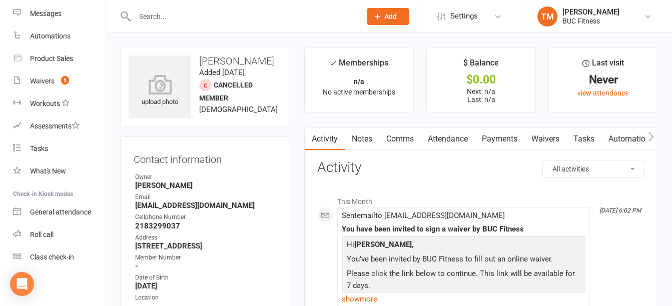
scroll to position [100, 0]
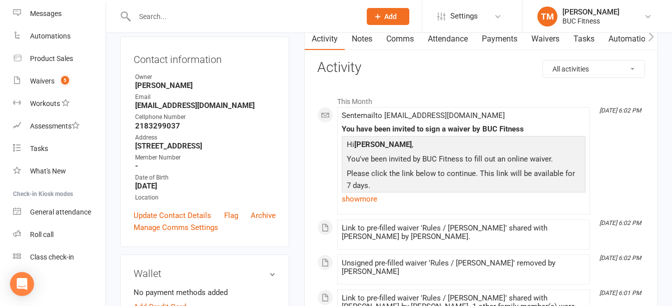
click at [186, 16] on input "text" at bounding box center [243, 17] width 222 height 14
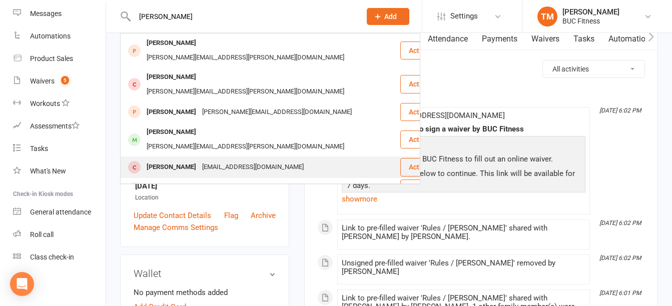
type input "[PERSON_NAME]"
click at [164, 160] on div "[PERSON_NAME]" at bounding box center [172, 167] width 56 height 15
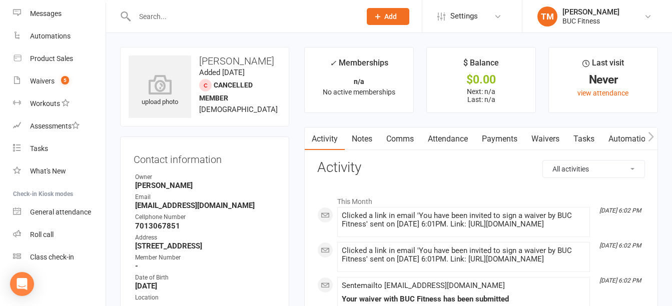
click at [172, 11] on input "text" at bounding box center [243, 17] width 222 height 14
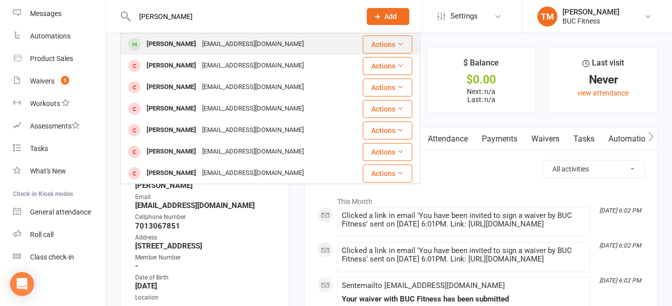
type input "[PERSON_NAME]"
click at [161, 45] on div "[PERSON_NAME]" at bounding box center [172, 44] width 56 height 15
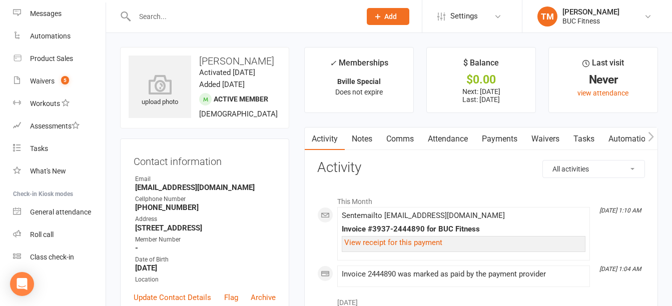
click at [511, 135] on link "Payments" at bounding box center [500, 139] width 50 height 23
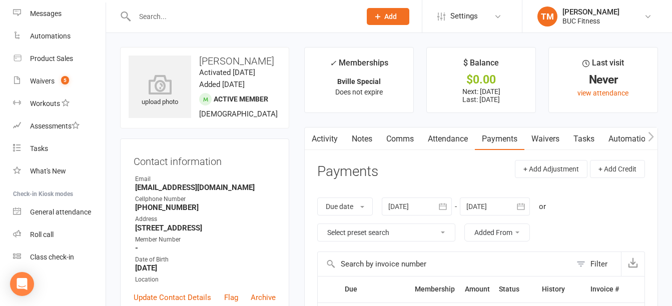
click at [195, 11] on input "text" at bounding box center [243, 17] width 222 height 14
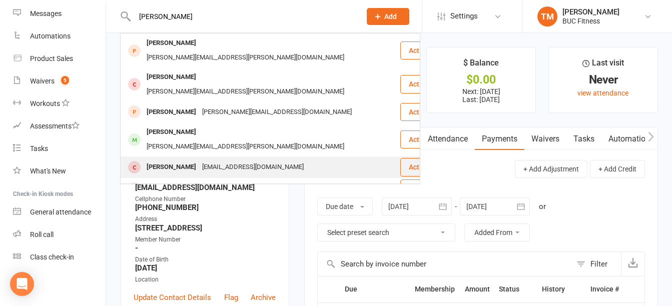
type input "[PERSON_NAME]"
click at [201, 160] on div "[EMAIL_ADDRESS][DOMAIN_NAME]" at bounding box center [253, 167] width 108 height 15
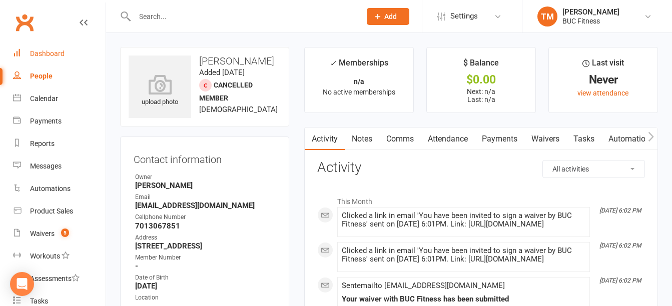
click at [53, 52] on div "Dashboard" at bounding box center [47, 54] width 35 height 8
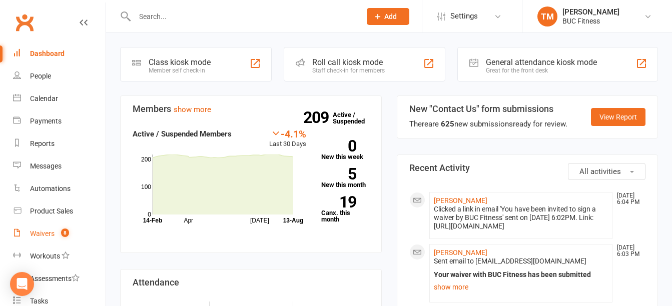
click at [45, 230] on div "Waivers" at bounding box center [42, 234] width 25 height 8
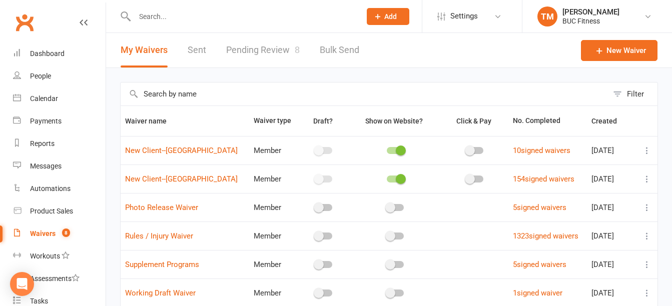
click at [262, 48] on link "Pending Review 8" at bounding box center [263, 50] width 74 height 35
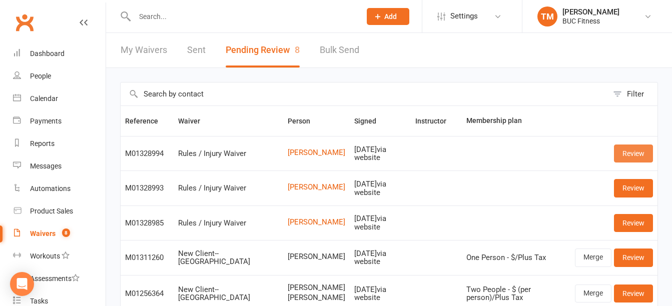
click at [646, 154] on link "Review" at bounding box center [633, 154] width 39 height 18
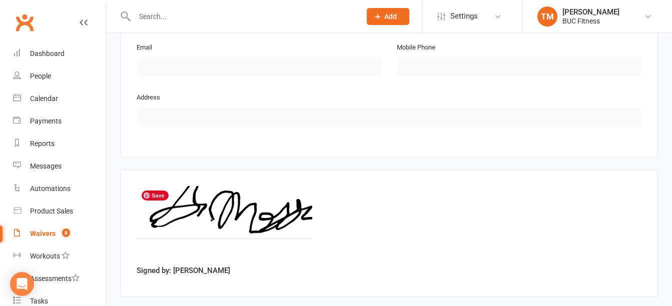
scroll to position [598, 0]
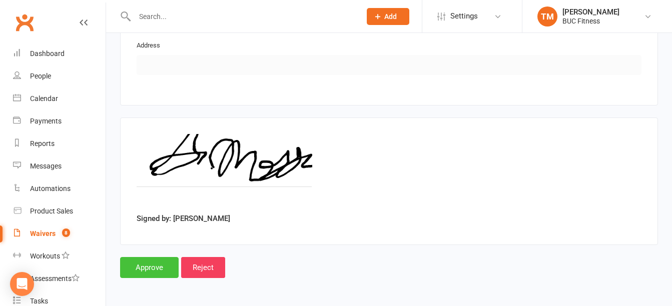
click at [144, 266] on input "Approve" at bounding box center [149, 267] width 59 height 21
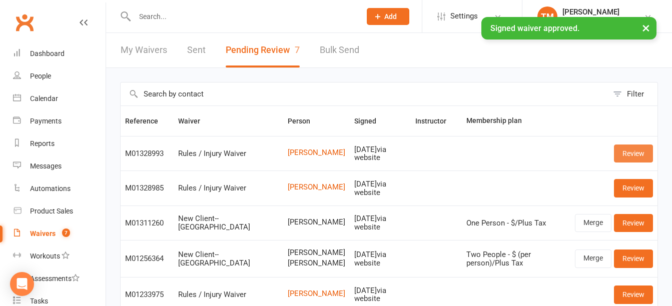
click at [632, 154] on link "Review" at bounding box center [633, 154] width 39 height 18
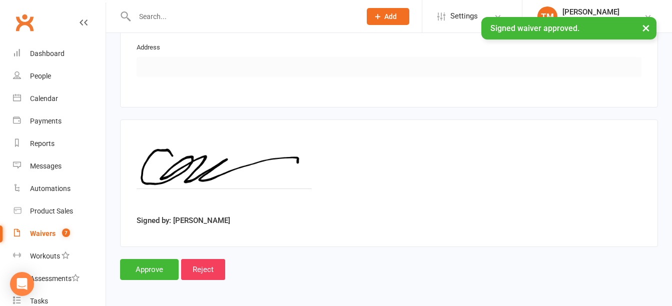
scroll to position [598, 0]
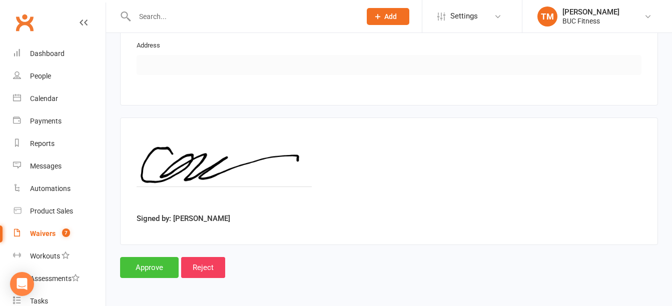
click at [140, 265] on input "Approve" at bounding box center [149, 267] width 59 height 21
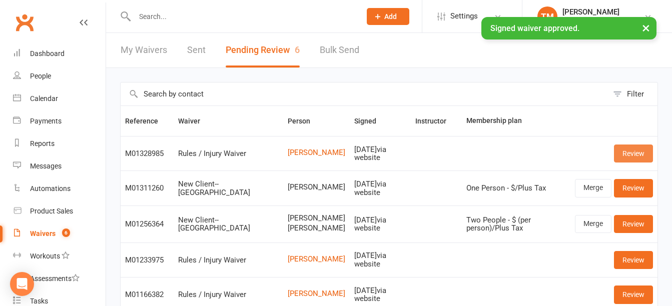
click at [639, 151] on link "Review" at bounding box center [633, 154] width 39 height 18
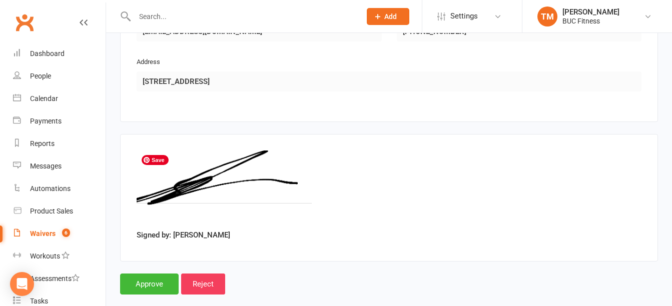
scroll to position [598, 0]
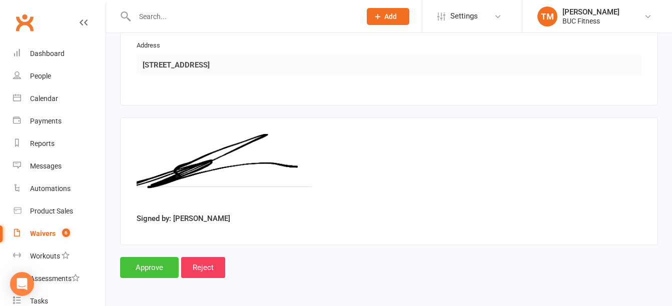
click at [145, 263] on input "Approve" at bounding box center [149, 267] width 59 height 21
